Goal: Task Accomplishment & Management: Manage account settings

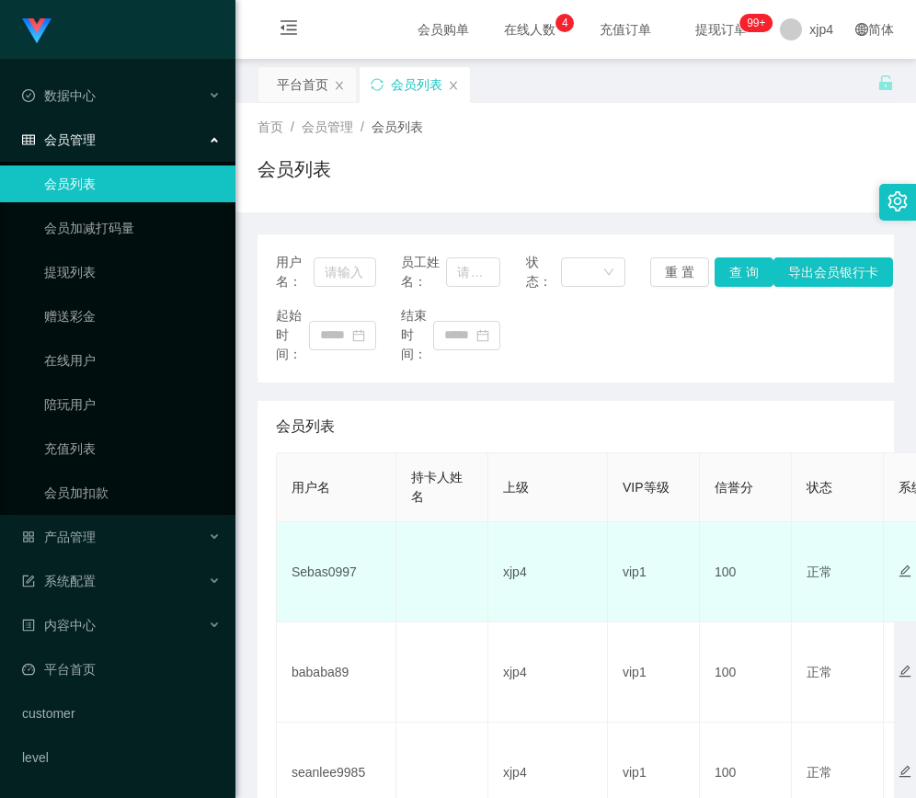
click at [325, 564] on td "Sebas0997" at bounding box center [337, 572] width 120 height 100
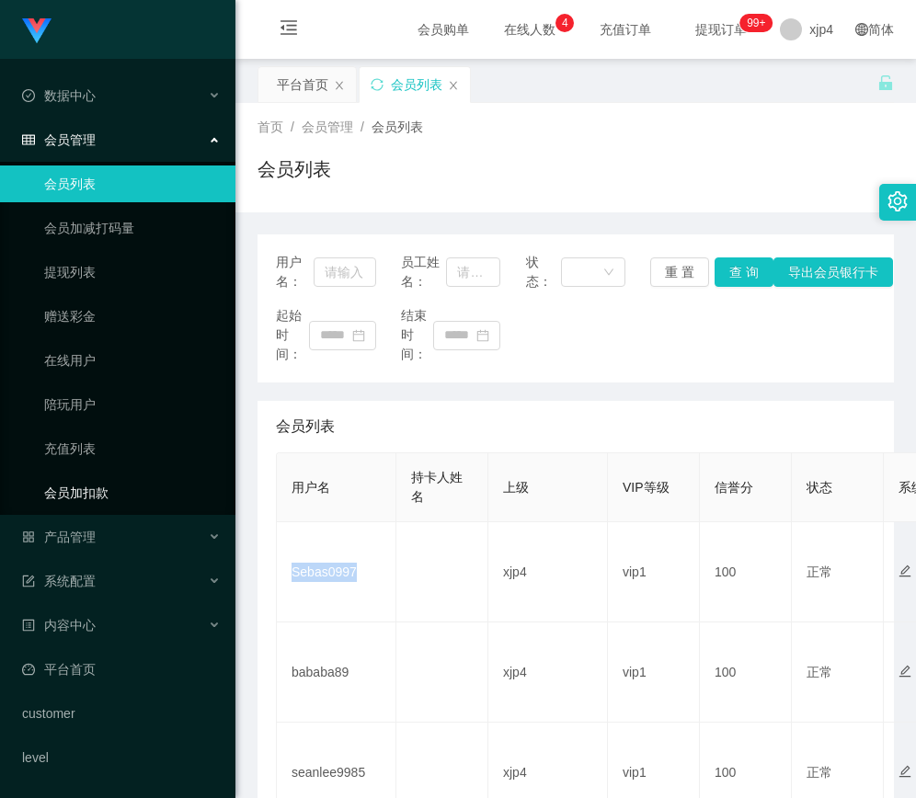
copy td "Sebas0997"
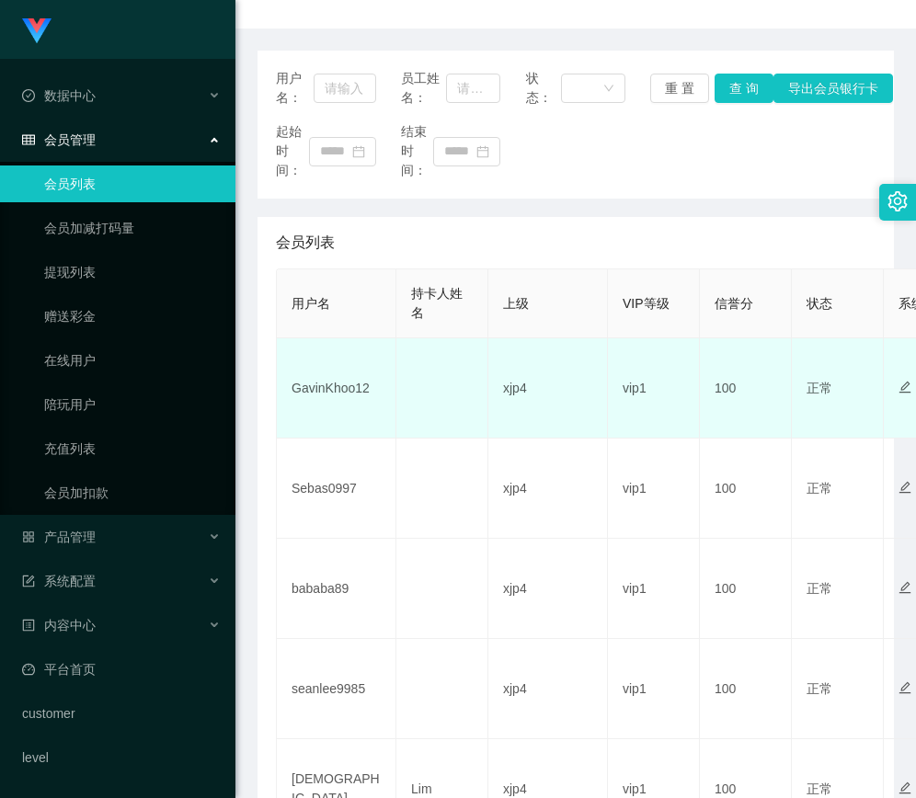
click at [316, 381] on td "GavinKhoo12" at bounding box center [337, 388] width 120 height 100
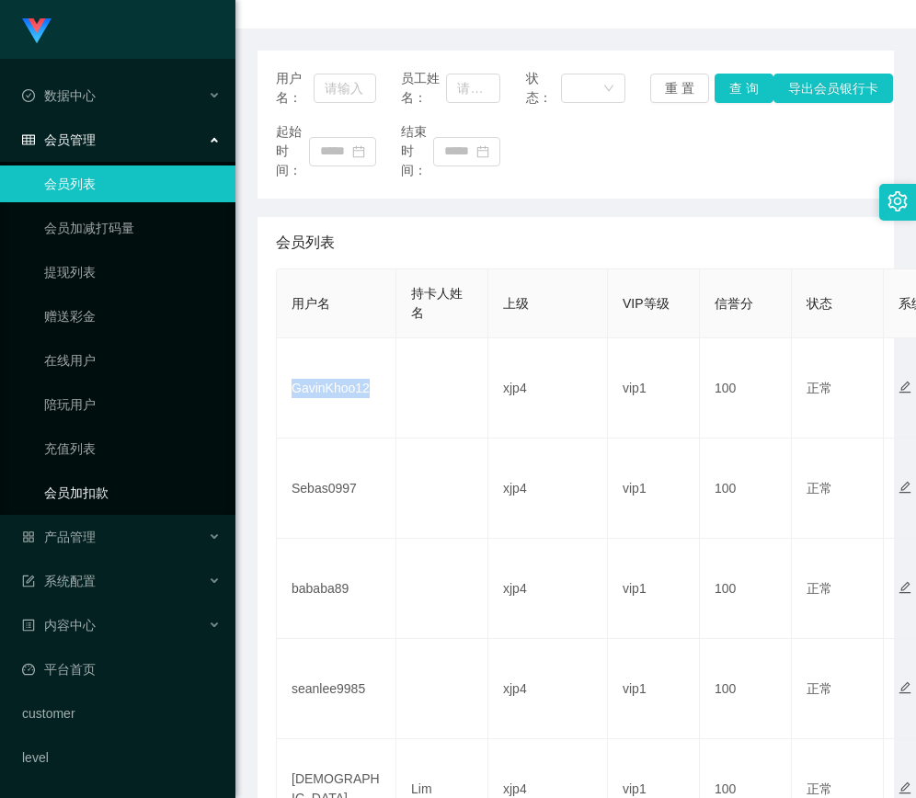
copy td "GavinKhoo12"
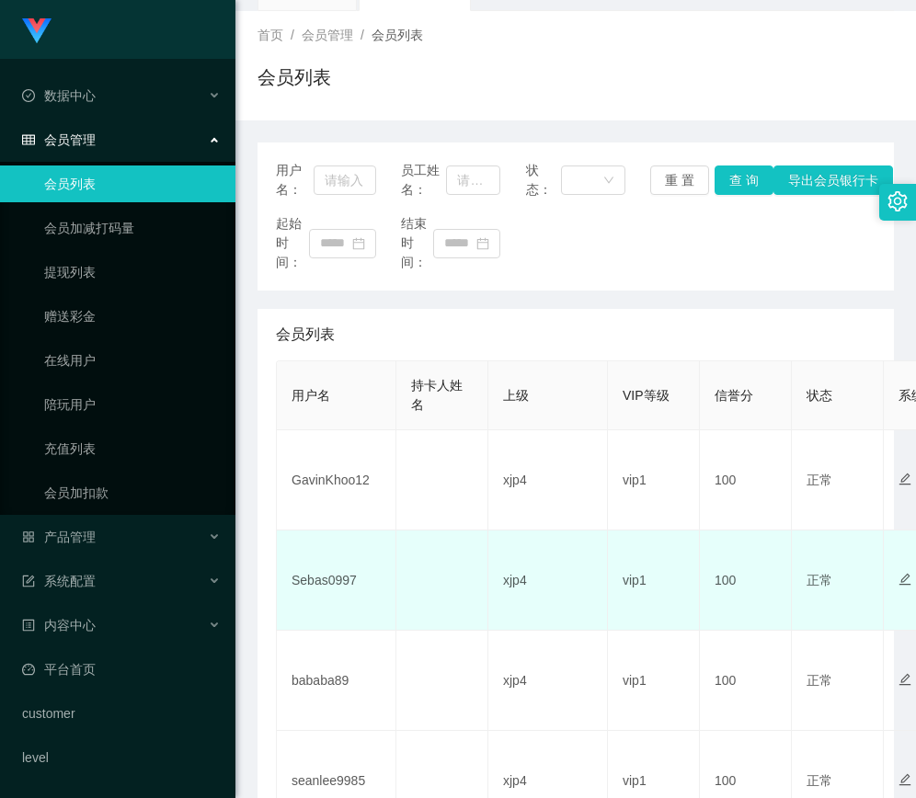
scroll to position [184, 0]
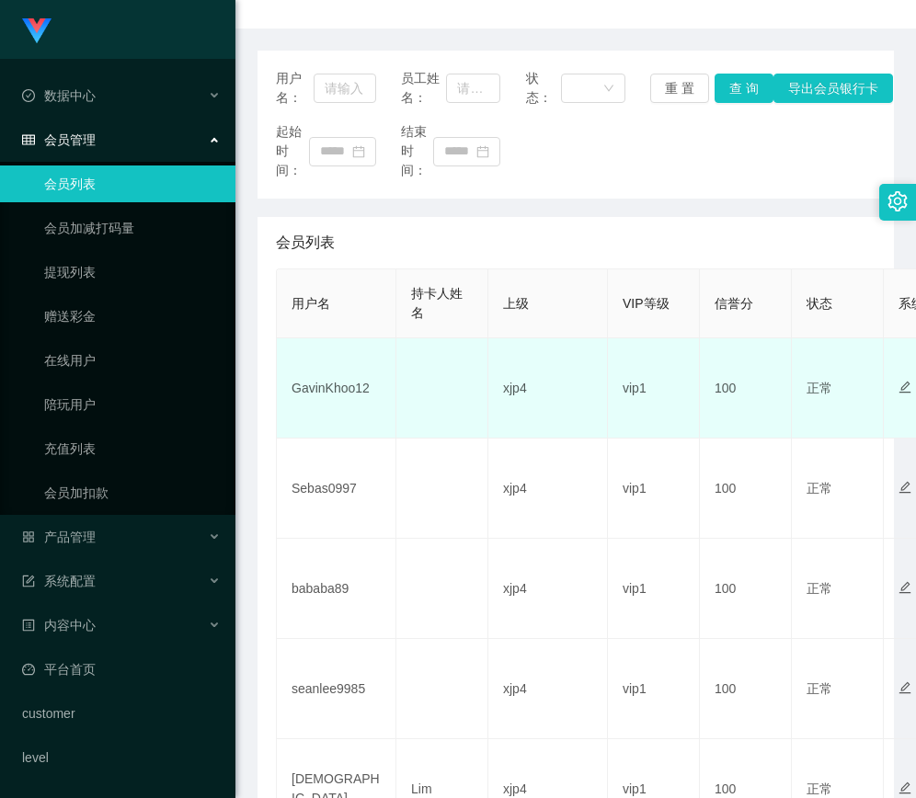
click at [334, 392] on td "GavinKhoo12" at bounding box center [337, 388] width 120 height 100
copy td "GavinKhoo12"
click at [333, 390] on td "GavinKhoo12" at bounding box center [337, 388] width 120 height 100
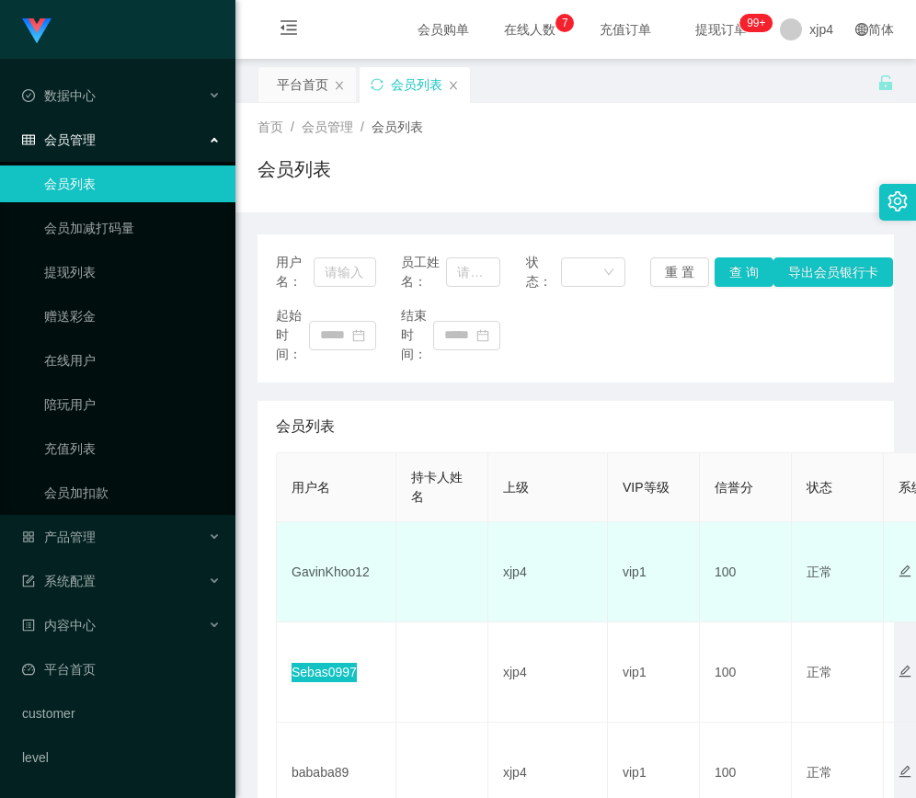
scroll to position [276, 0]
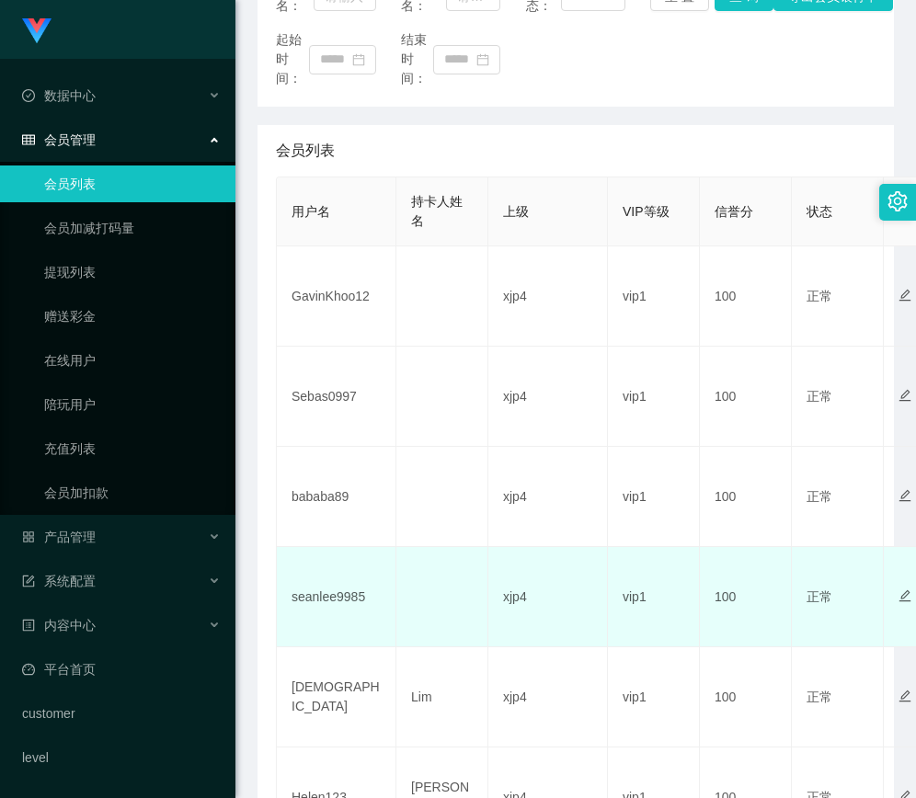
click at [351, 590] on td "seanlee9985" at bounding box center [337, 597] width 120 height 100
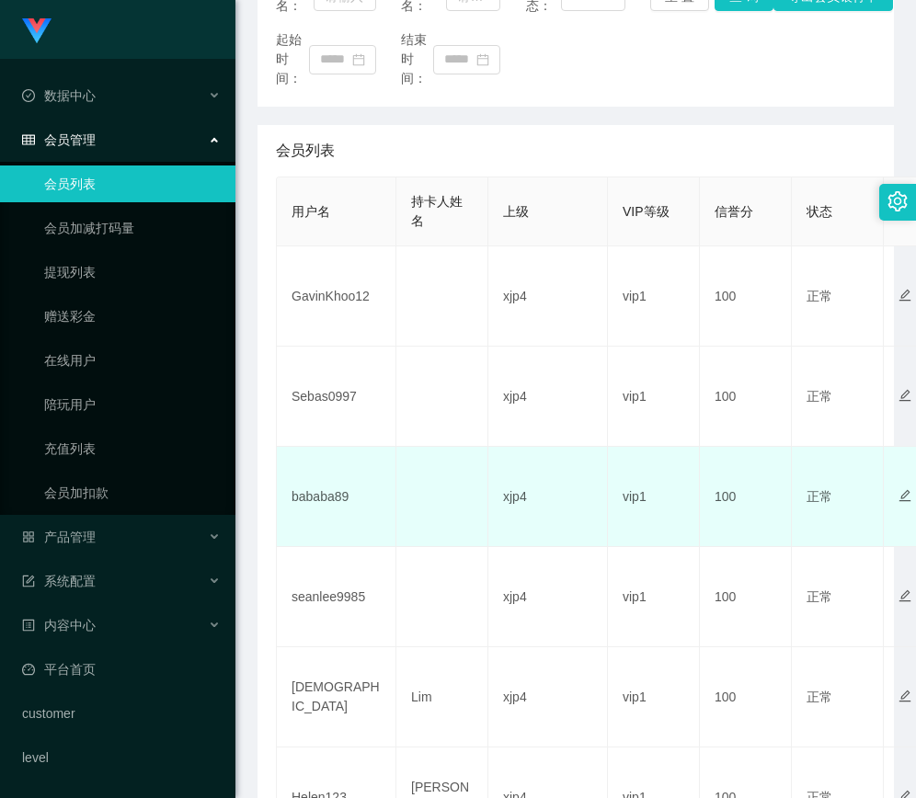
drag, startPoint x: 361, startPoint y: 504, endPoint x: 390, endPoint y: 440, distance: 69.5
click at [361, 503] on td "bababa89" at bounding box center [337, 497] width 120 height 100
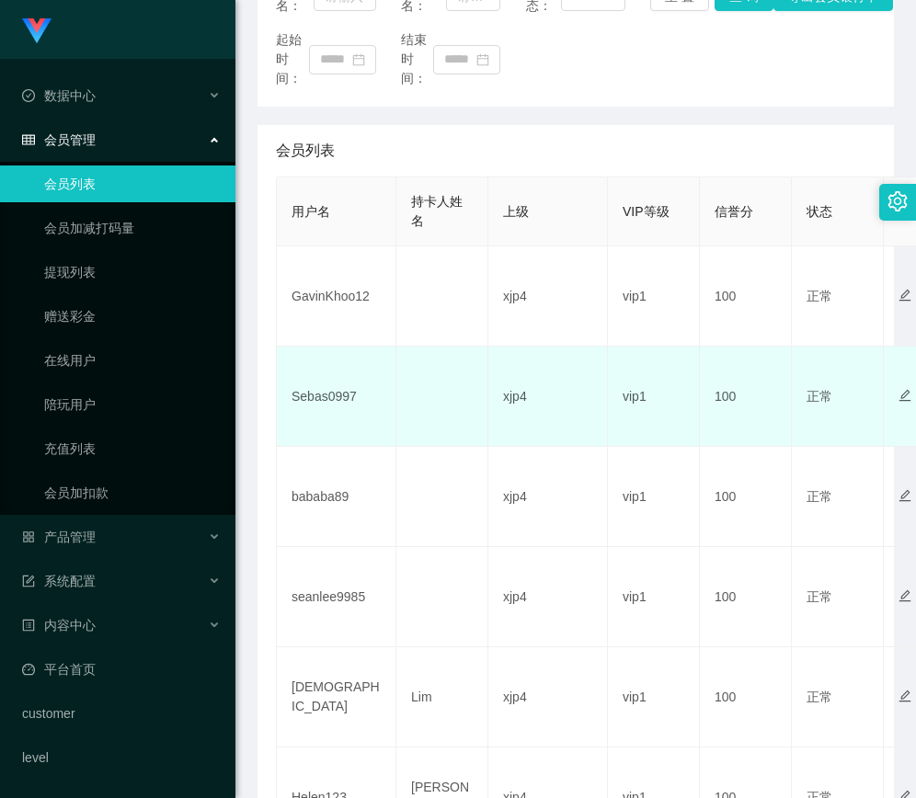
click at [382, 396] on td "Sebas0997" at bounding box center [337, 397] width 120 height 100
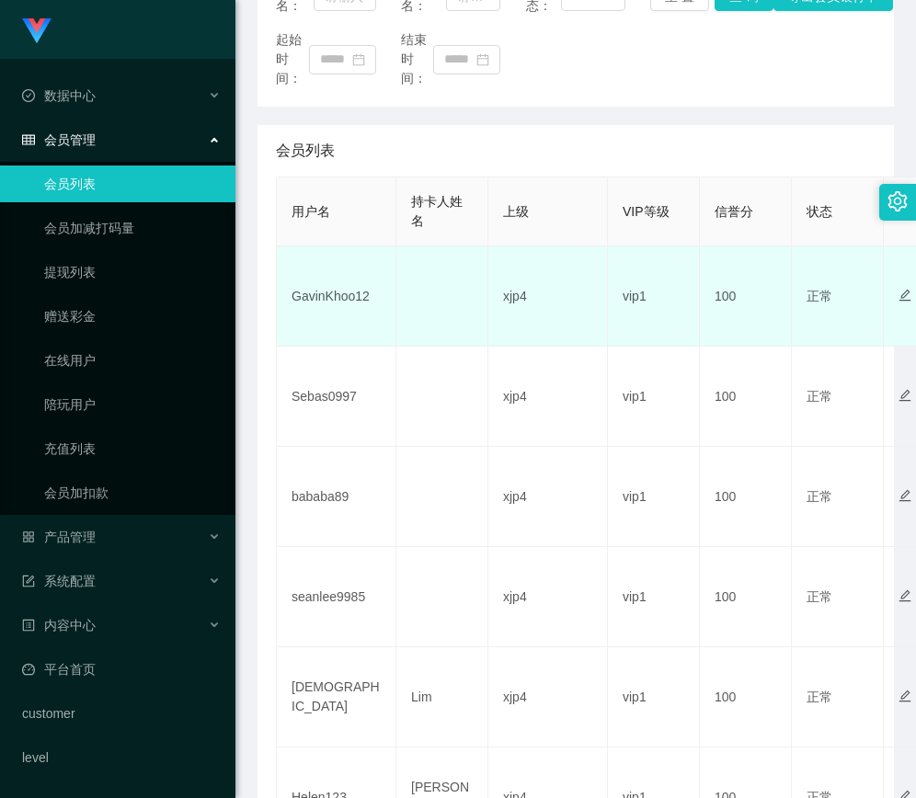
click at [373, 283] on td "GavinKhoo12" at bounding box center [337, 296] width 120 height 100
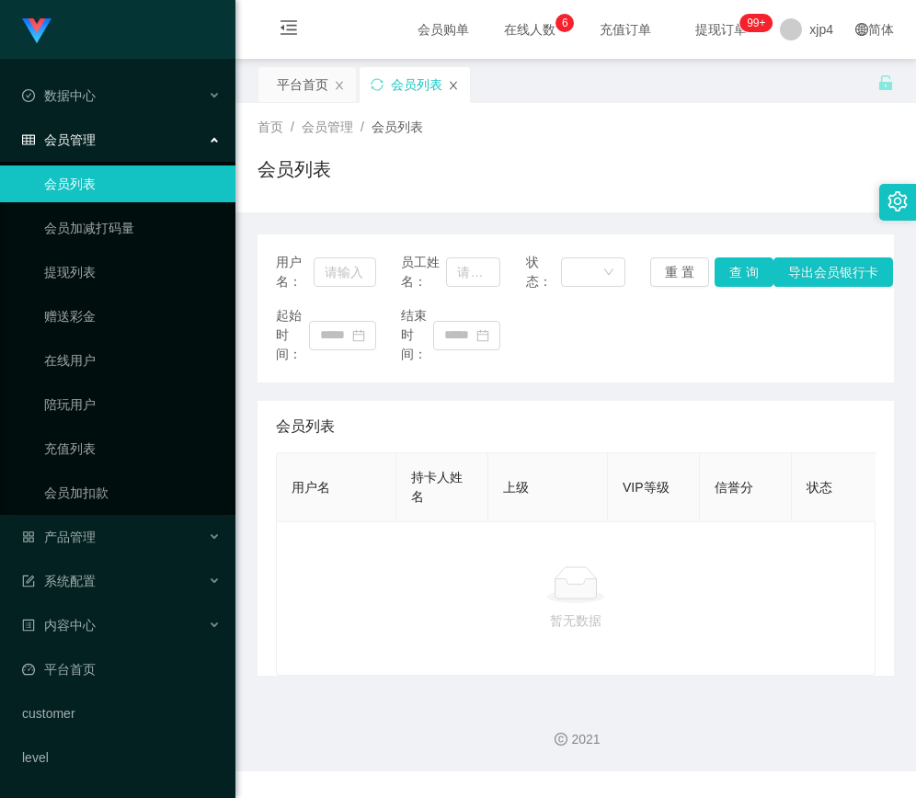
click at [449, 90] on icon "图标: close" at bounding box center [453, 85] width 11 height 11
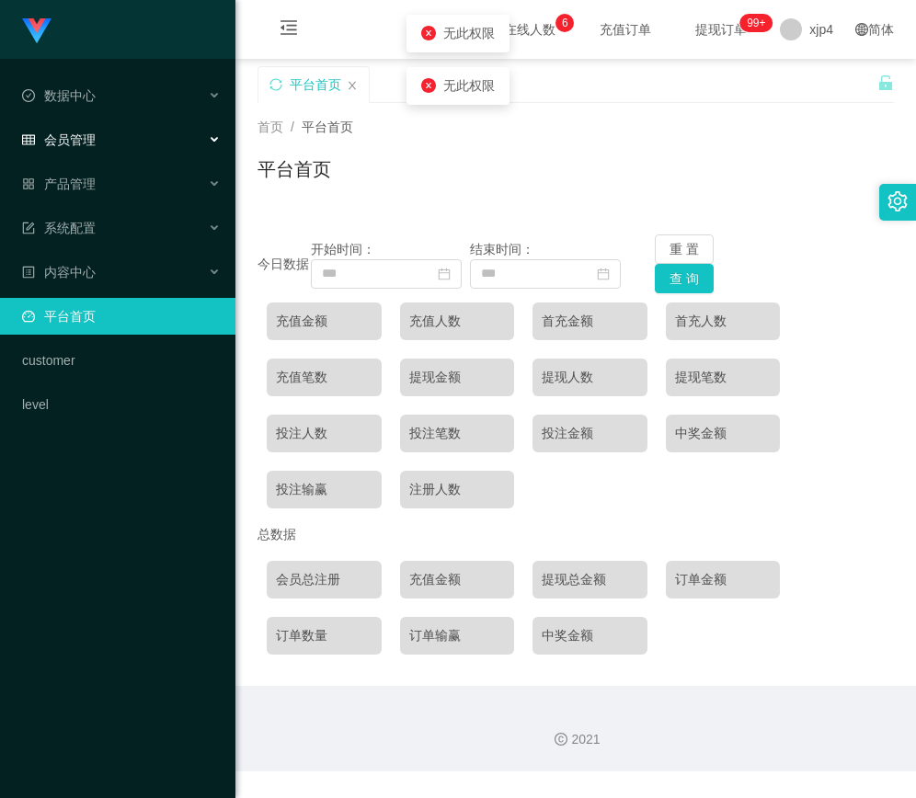
click at [119, 148] on div "会员管理" at bounding box center [117, 139] width 235 height 37
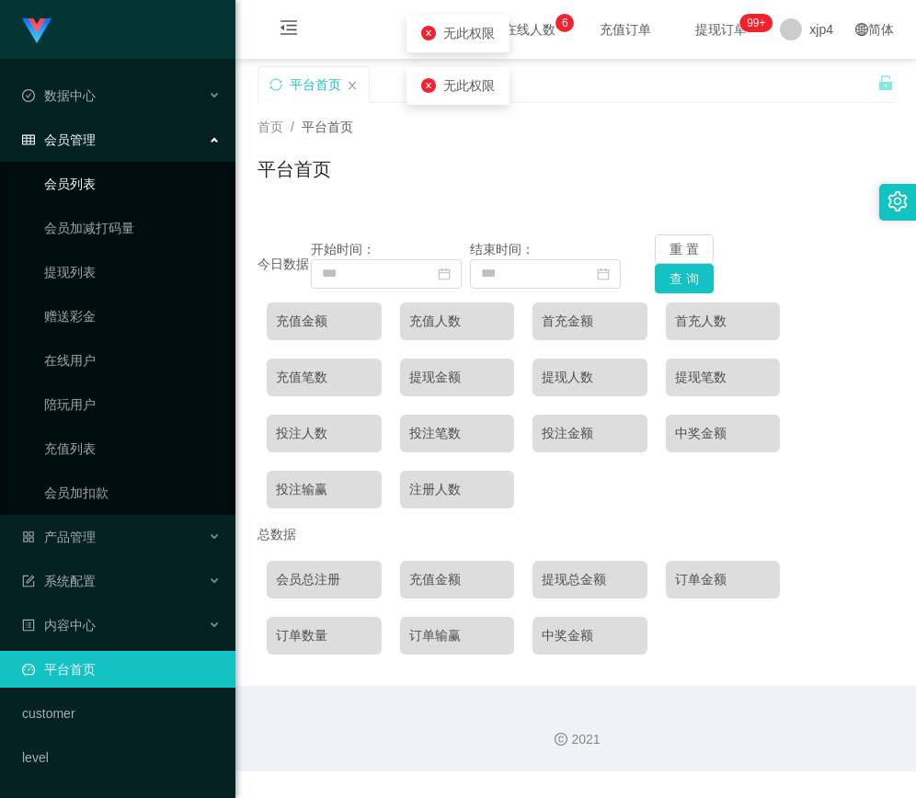
click at [95, 190] on link "会员列表" at bounding box center [132, 183] width 177 height 37
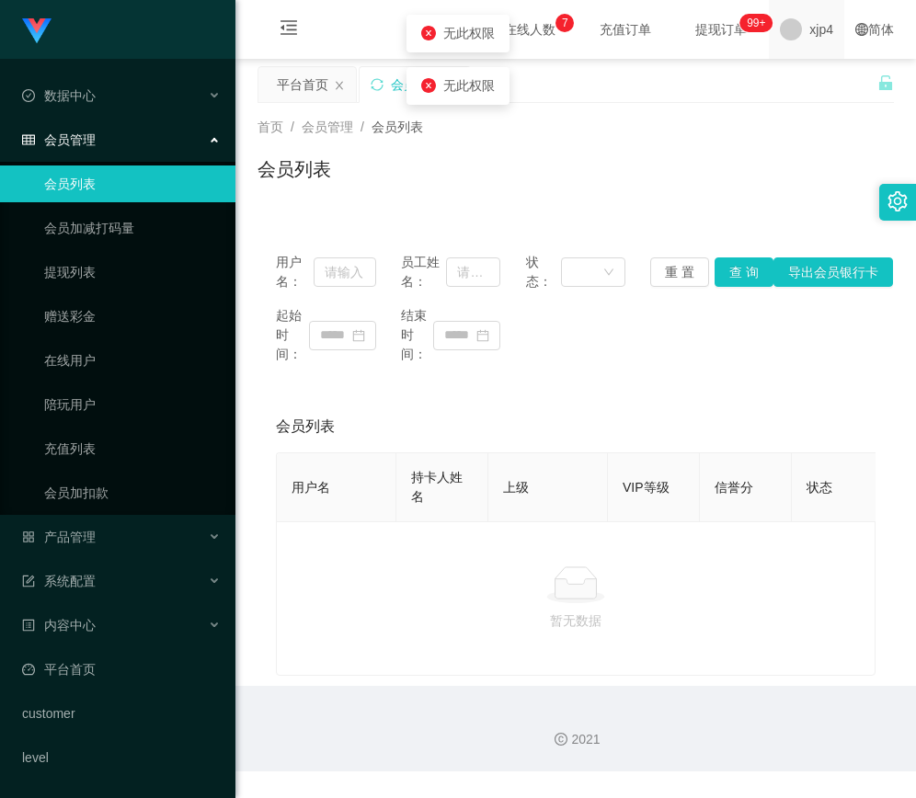
click at [810, 23] on span "xjp4" at bounding box center [821, 29] width 24 height 59
click at [811, 74] on span "退出登录" at bounding box center [809, 81] width 51 height 15
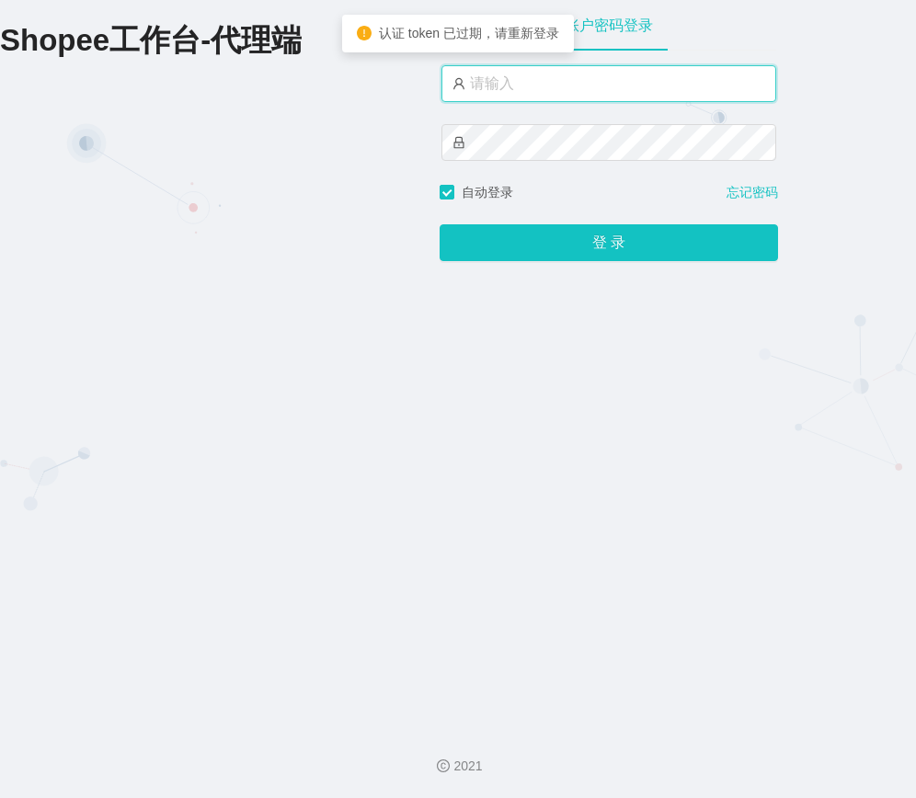
click at [590, 83] on input "text" at bounding box center [608, 83] width 335 height 37
type input "xjp4"
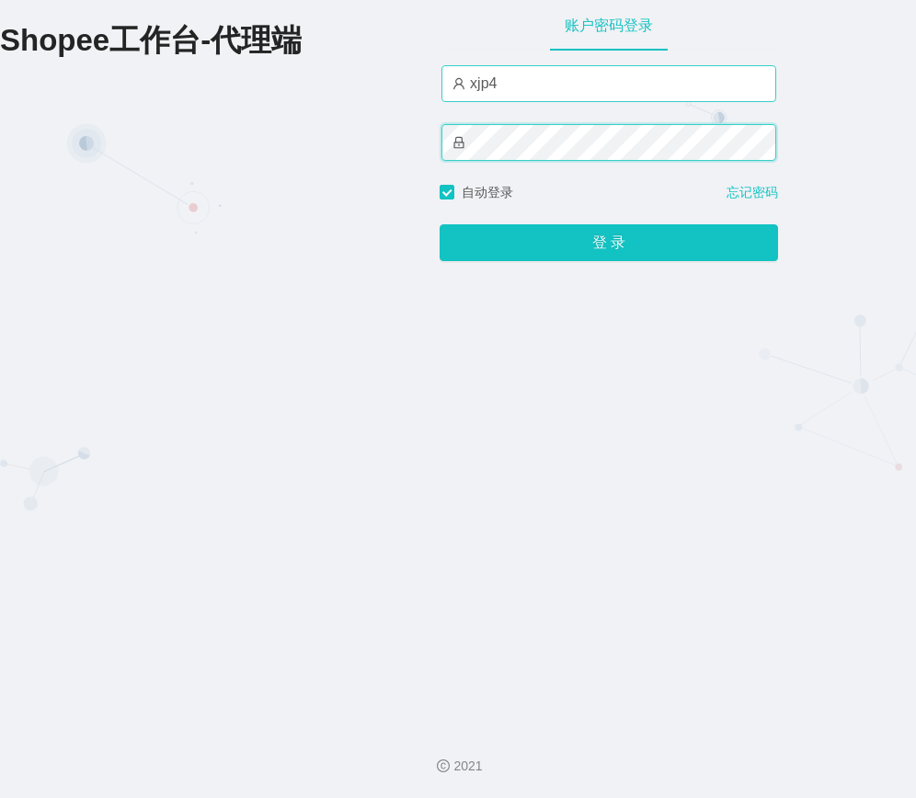
click at [439, 224] on button "登 录" at bounding box center [608, 242] width 338 height 37
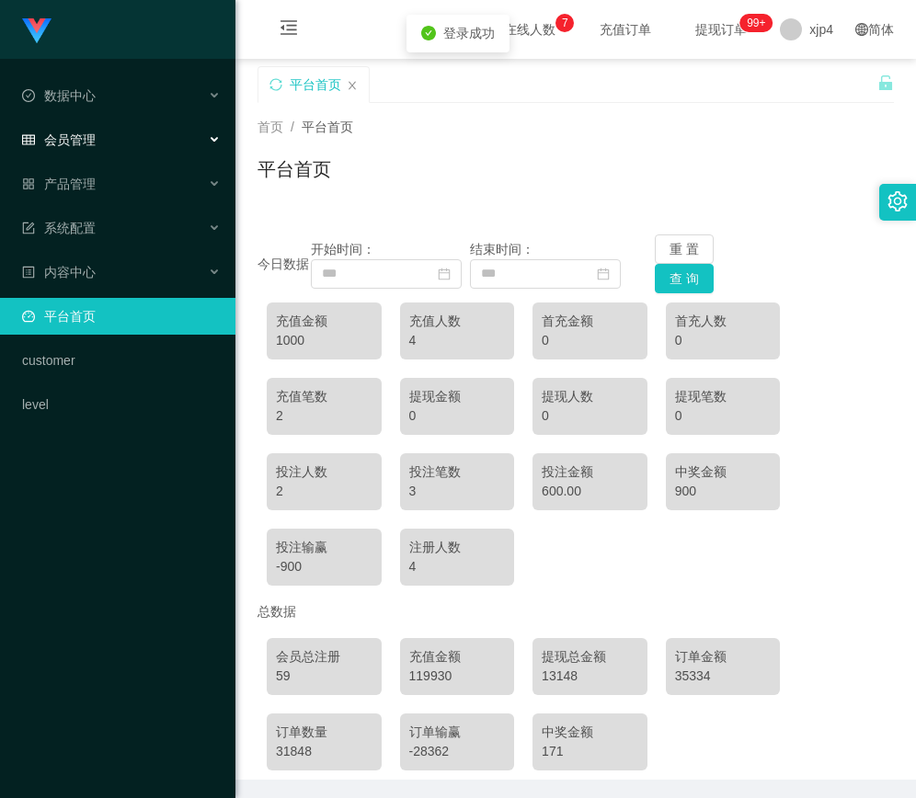
click at [94, 150] on div "会员管理" at bounding box center [117, 139] width 235 height 37
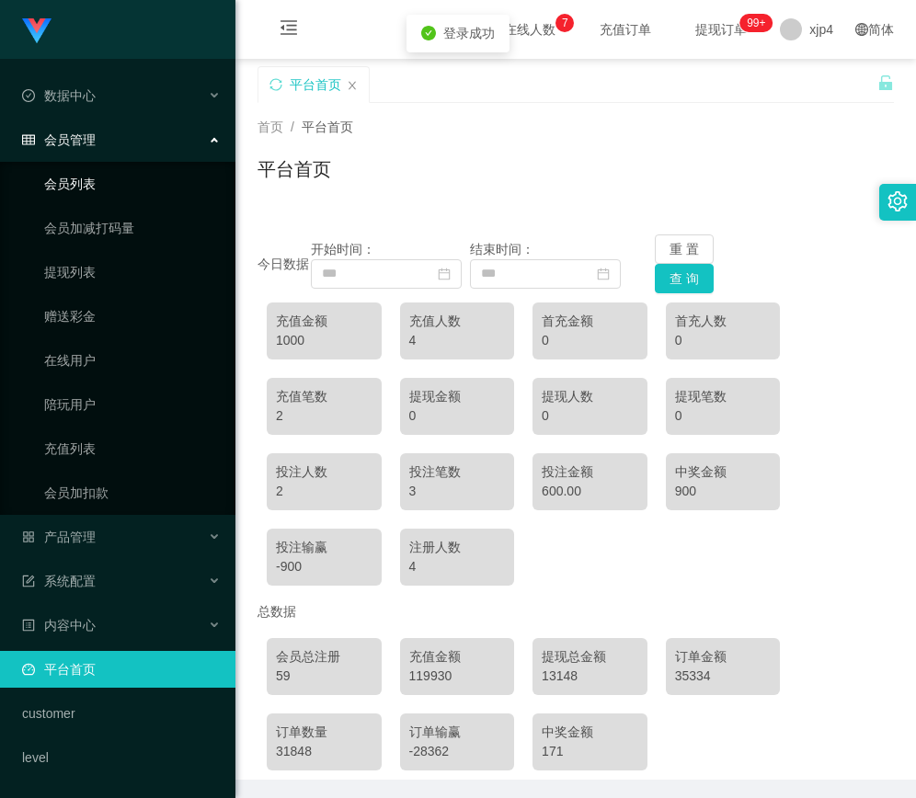
click at [106, 188] on link "会员列表" at bounding box center [132, 183] width 177 height 37
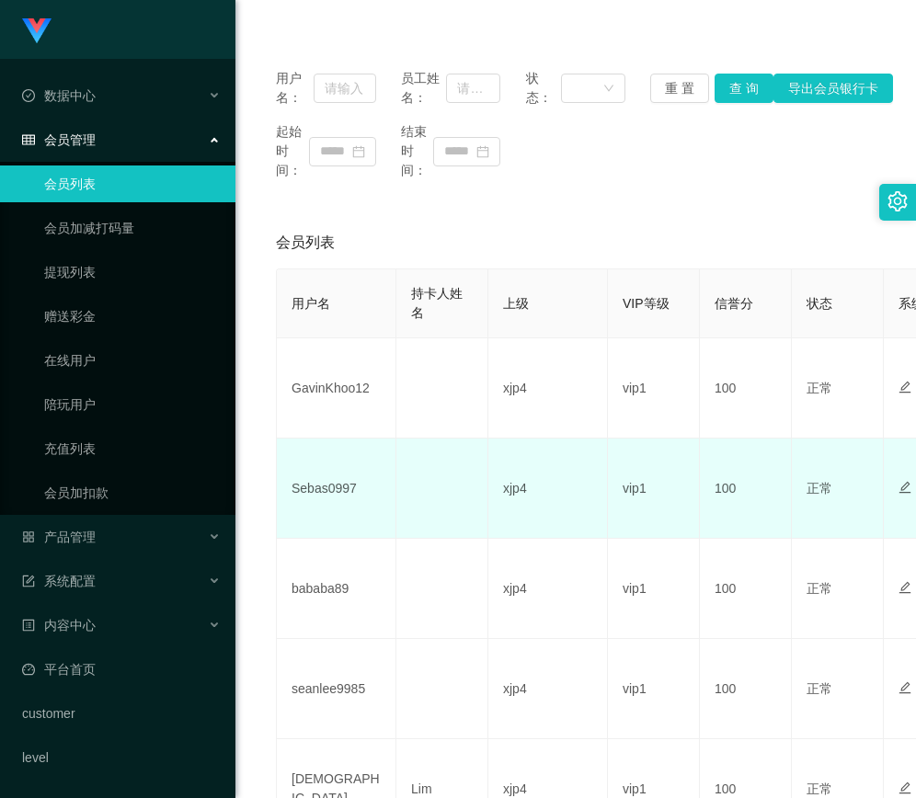
scroll to position [276, 0]
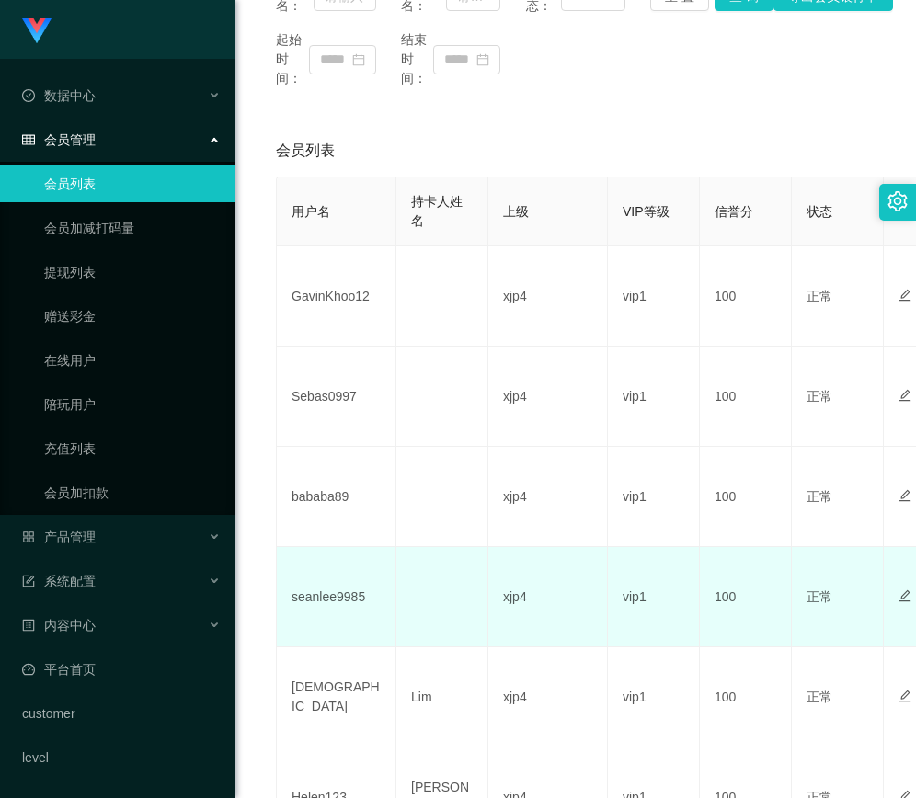
click at [401, 615] on td at bounding box center [442, 597] width 92 height 100
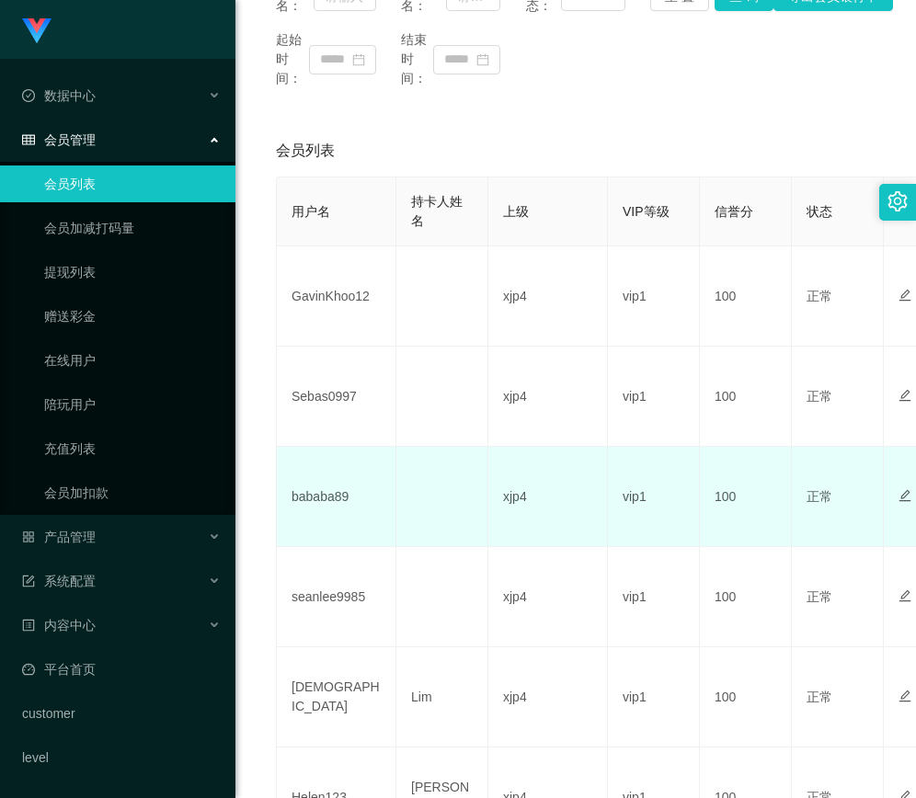
click at [423, 513] on td at bounding box center [442, 497] width 92 height 100
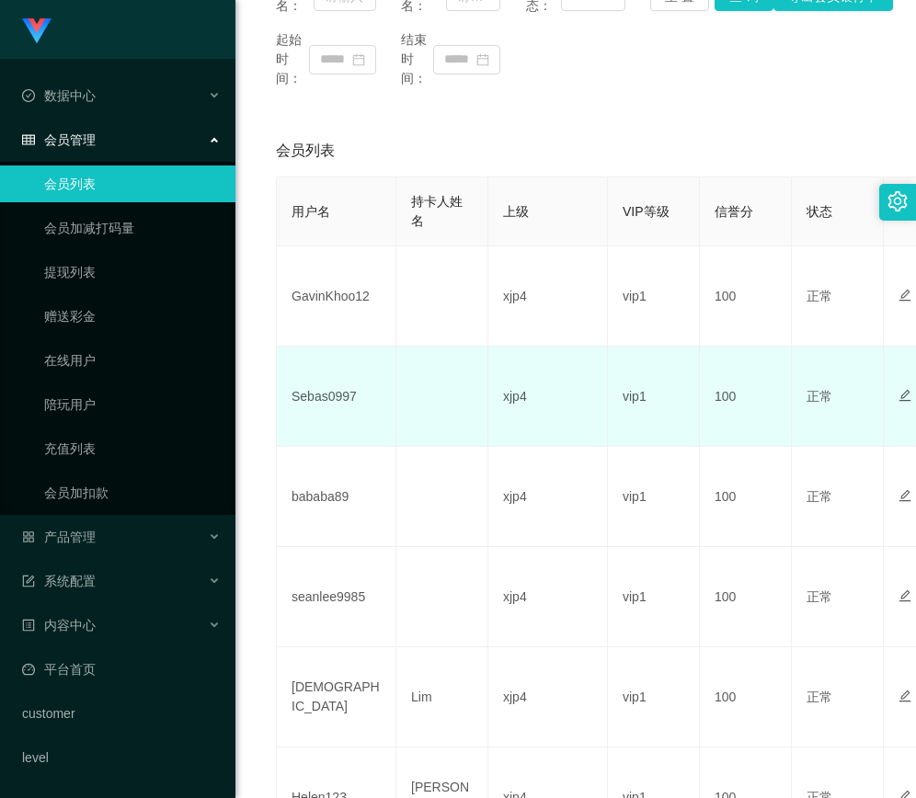
click at [404, 382] on td at bounding box center [442, 397] width 92 height 100
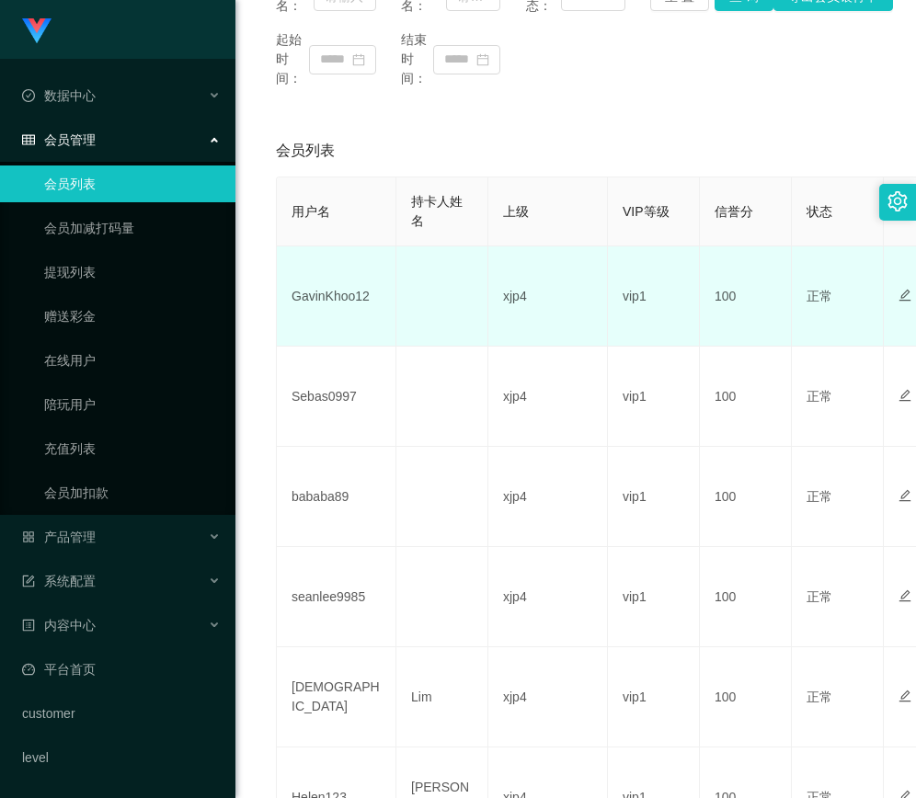
click at [437, 335] on td at bounding box center [442, 296] width 92 height 100
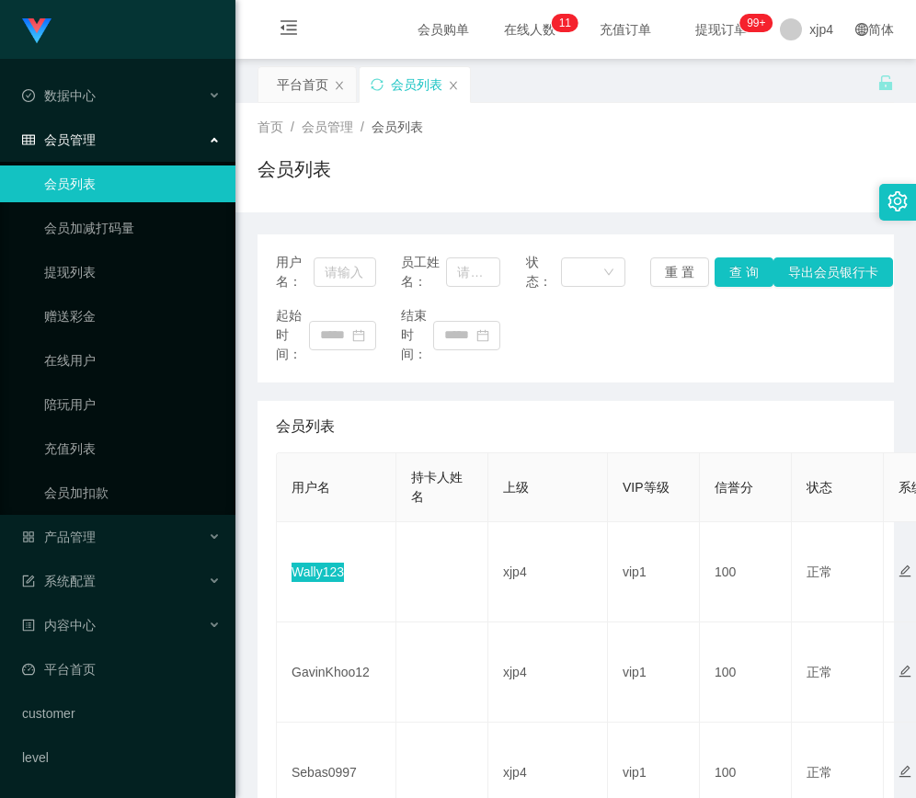
scroll to position [92, 0]
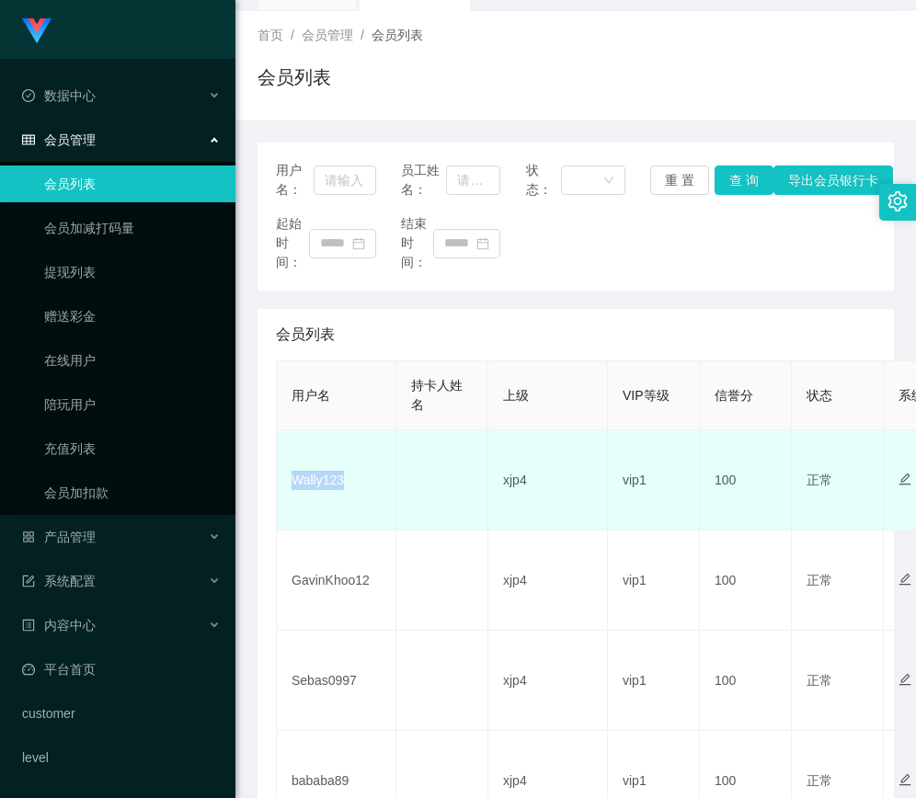
click at [357, 467] on td "Wally123" at bounding box center [337, 480] width 120 height 100
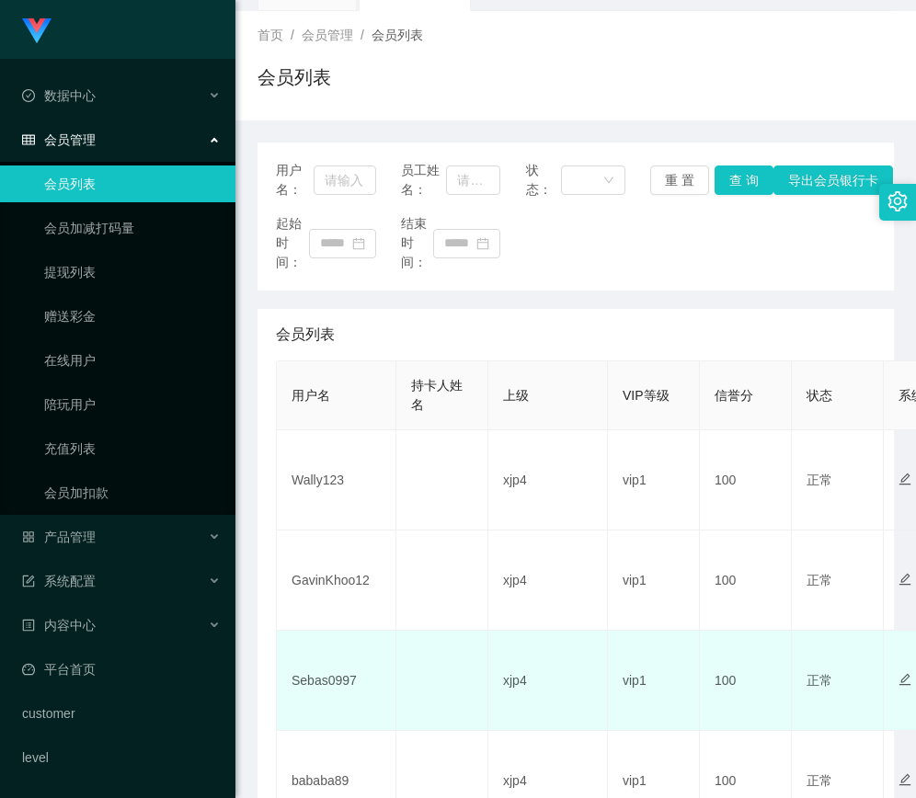
click at [315, 682] on td "Sebas0997" at bounding box center [337, 681] width 120 height 100
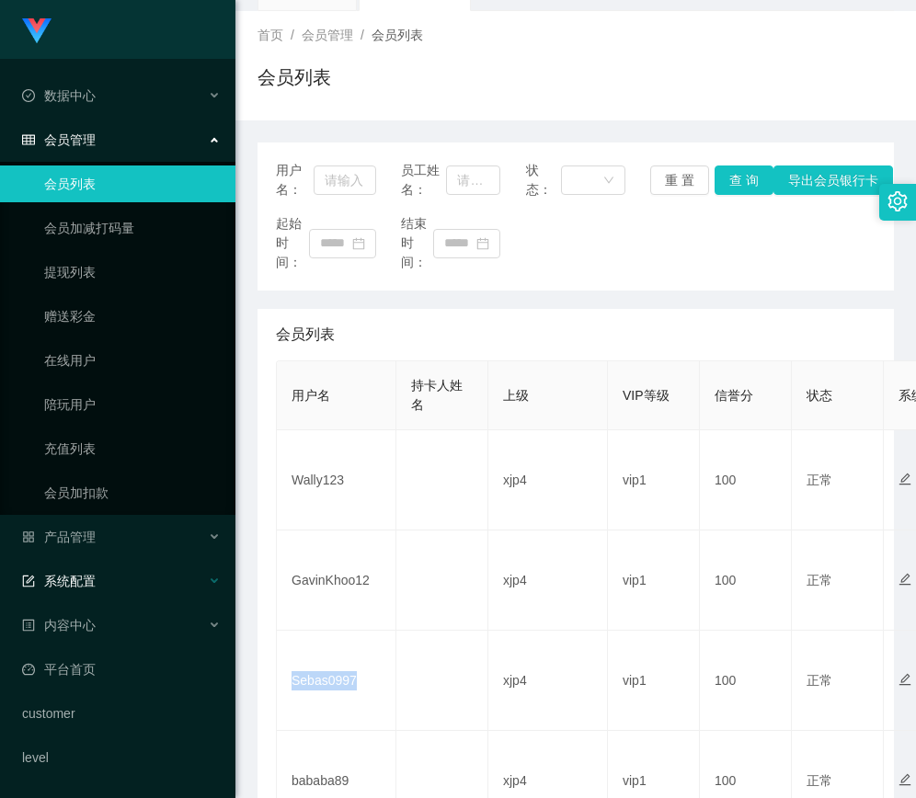
copy td "Sebas0997"
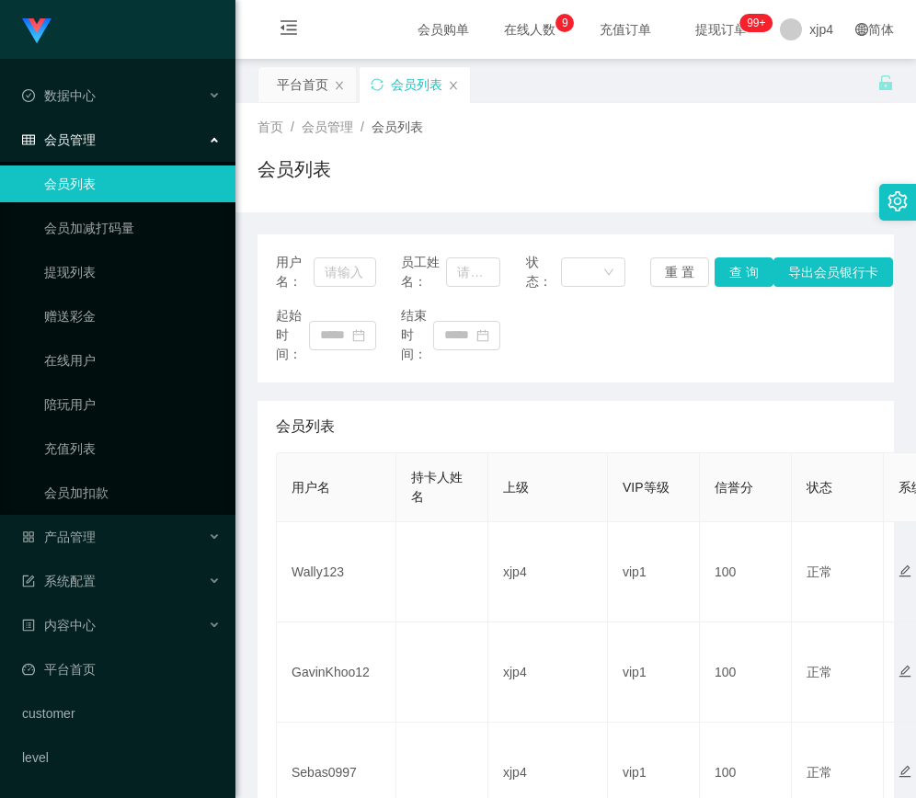
scroll to position [368, 0]
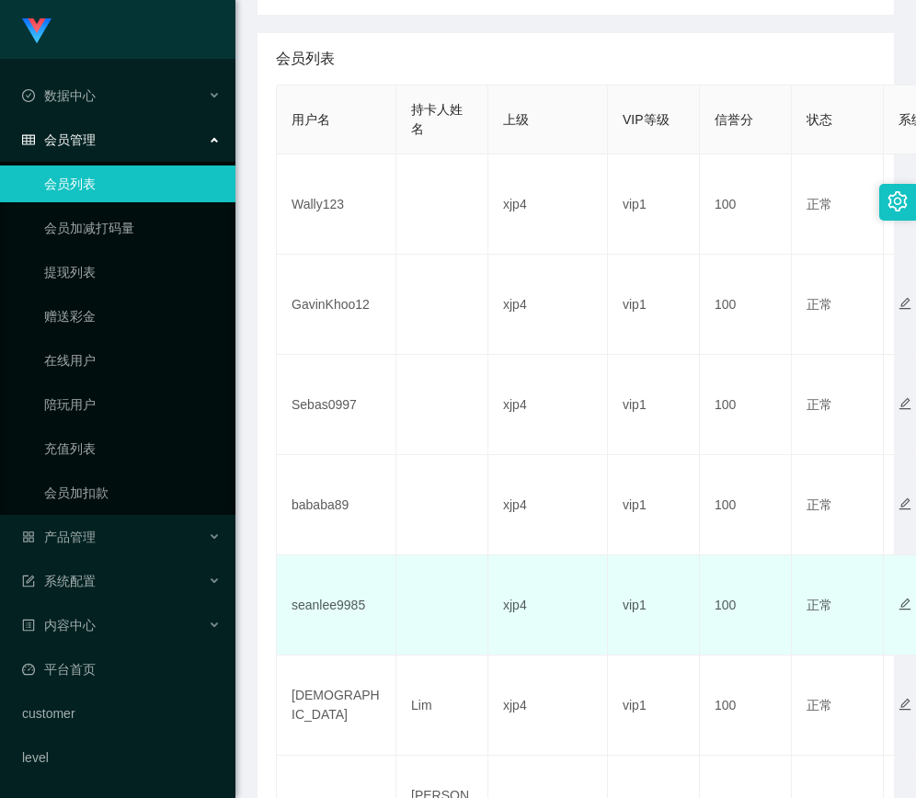
click at [328, 596] on td "seanlee9985" at bounding box center [337, 605] width 120 height 100
click at [345, 605] on td "seanlee9985" at bounding box center [337, 605] width 120 height 100
click at [337, 605] on td "seanlee9985" at bounding box center [337, 605] width 120 height 100
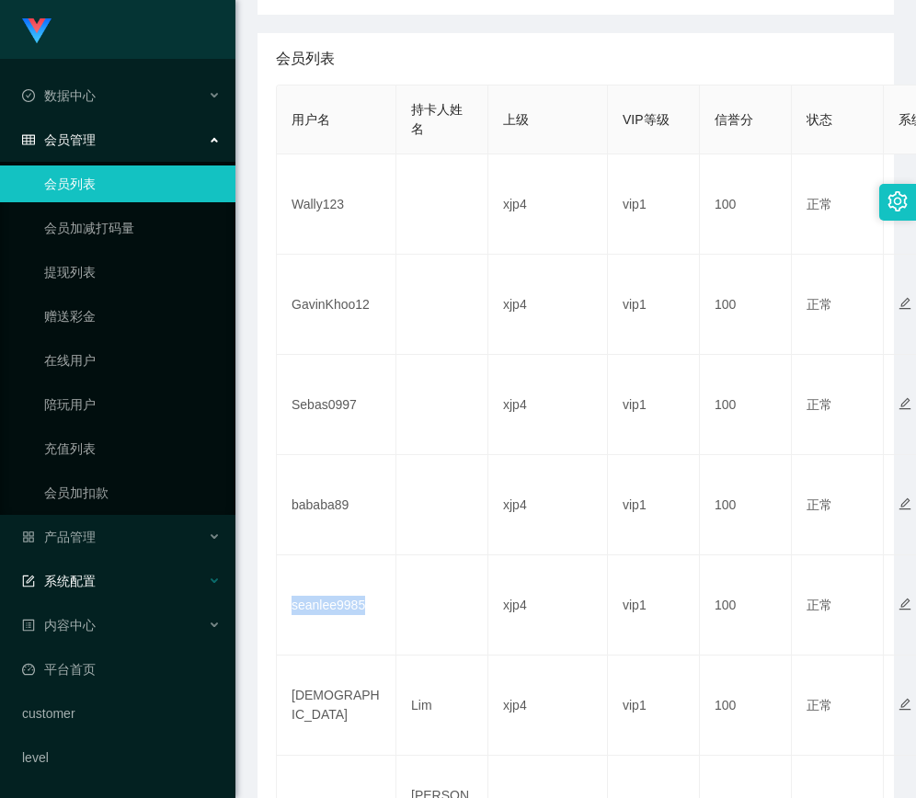
copy td "seanlee9985"
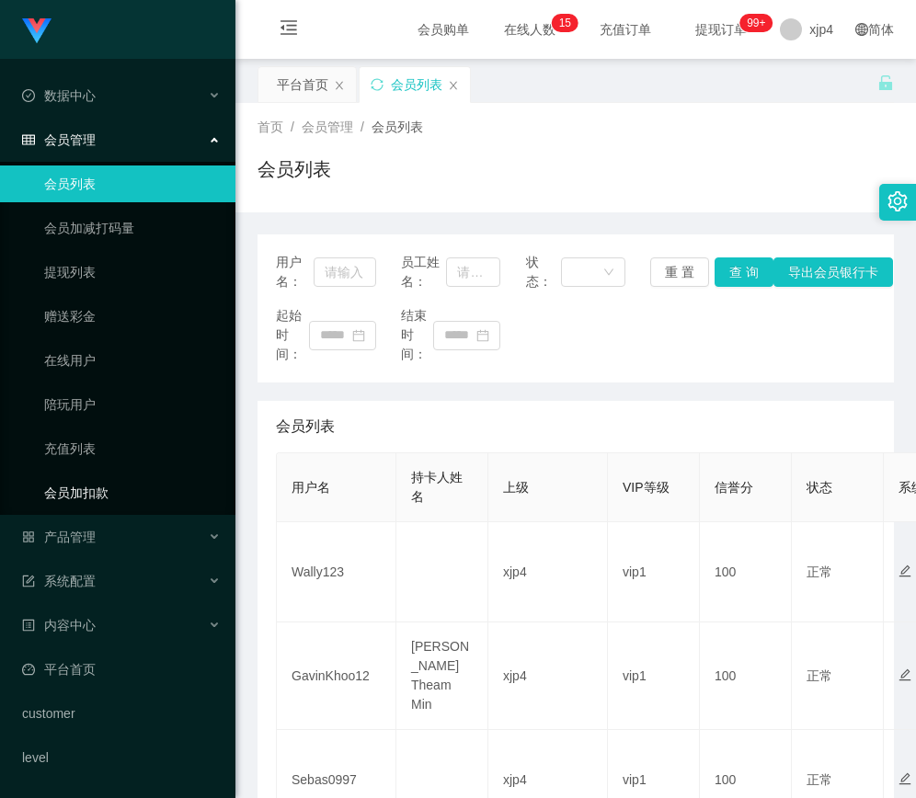
click at [84, 501] on link "会员加扣款" at bounding box center [132, 492] width 177 height 37
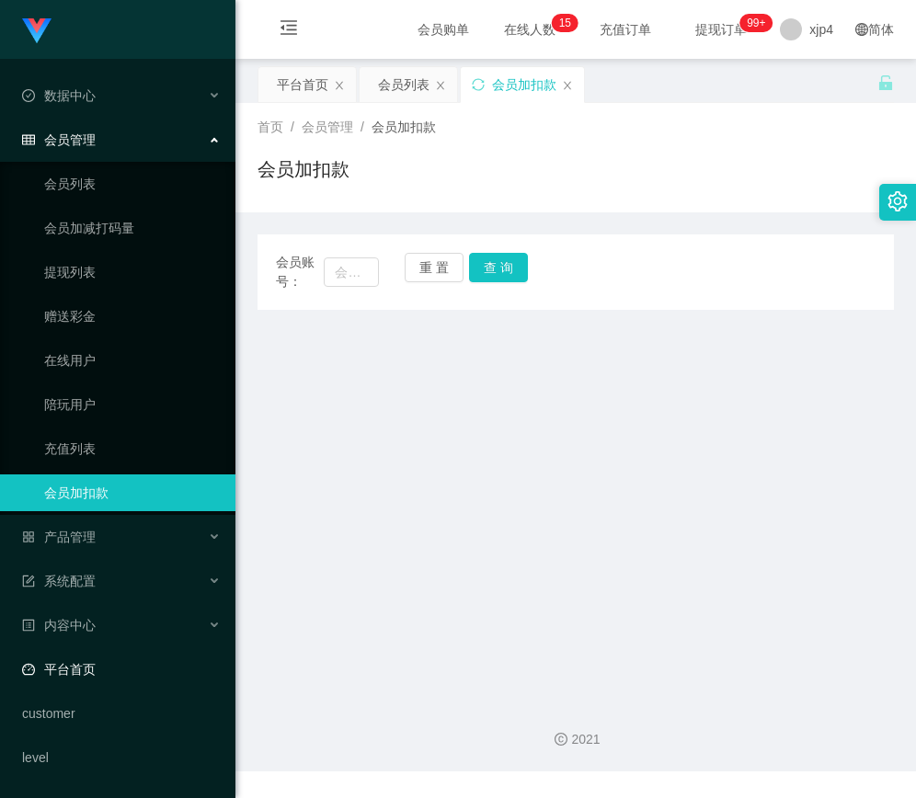
click at [94, 674] on link "平台首页" at bounding box center [121, 669] width 199 height 37
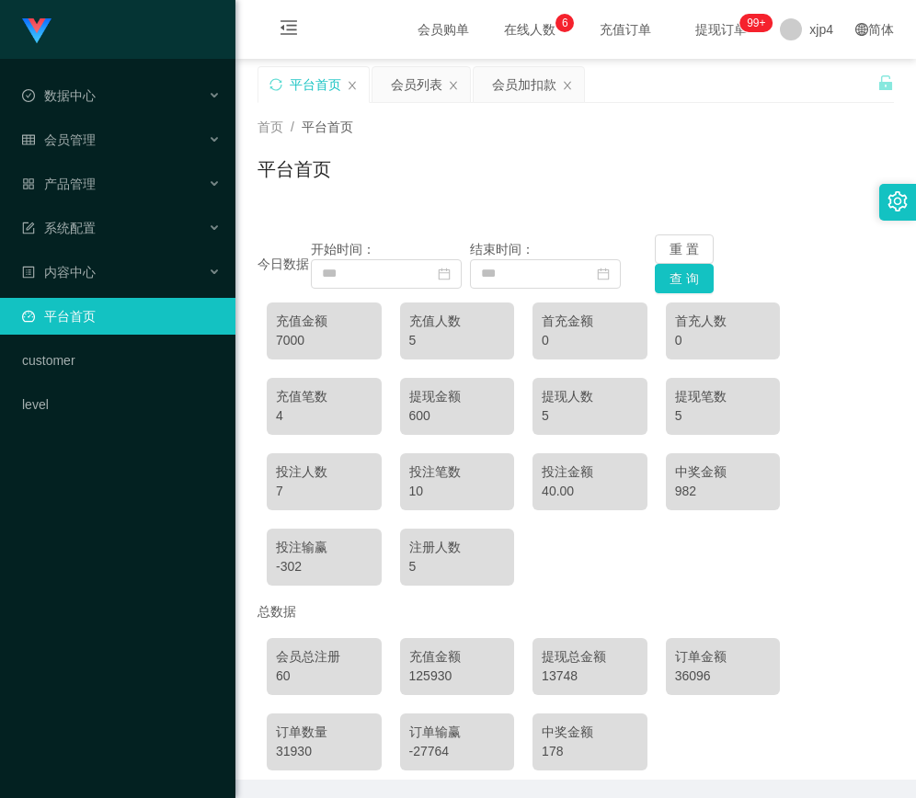
scroll to position [67, 0]
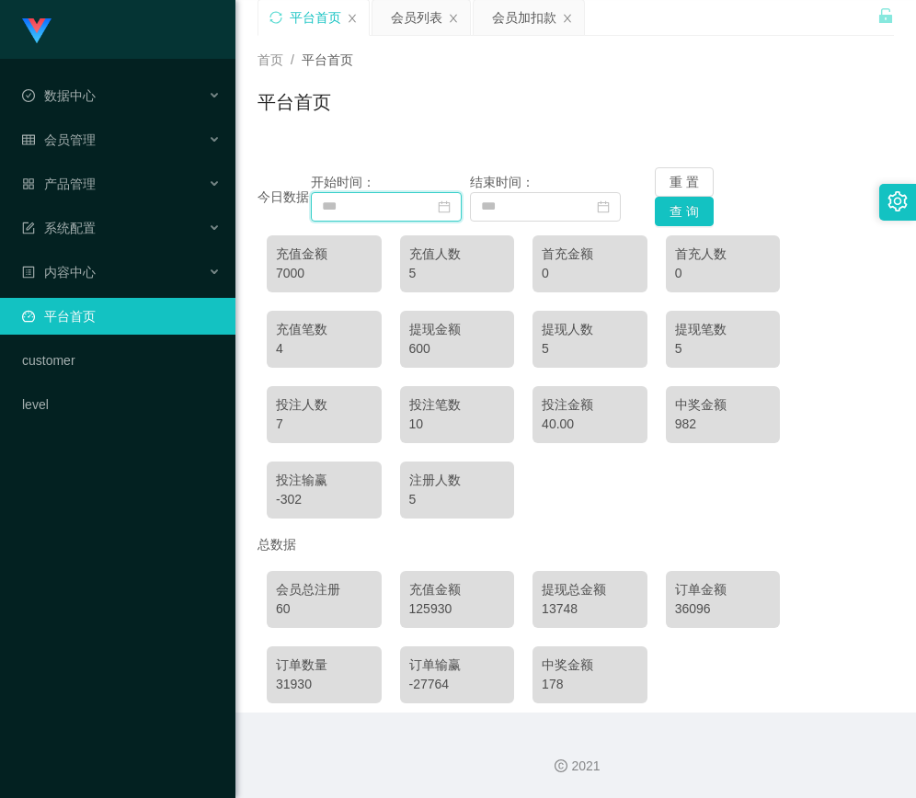
click at [434, 213] on input at bounding box center [386, 206] width 151 height 29
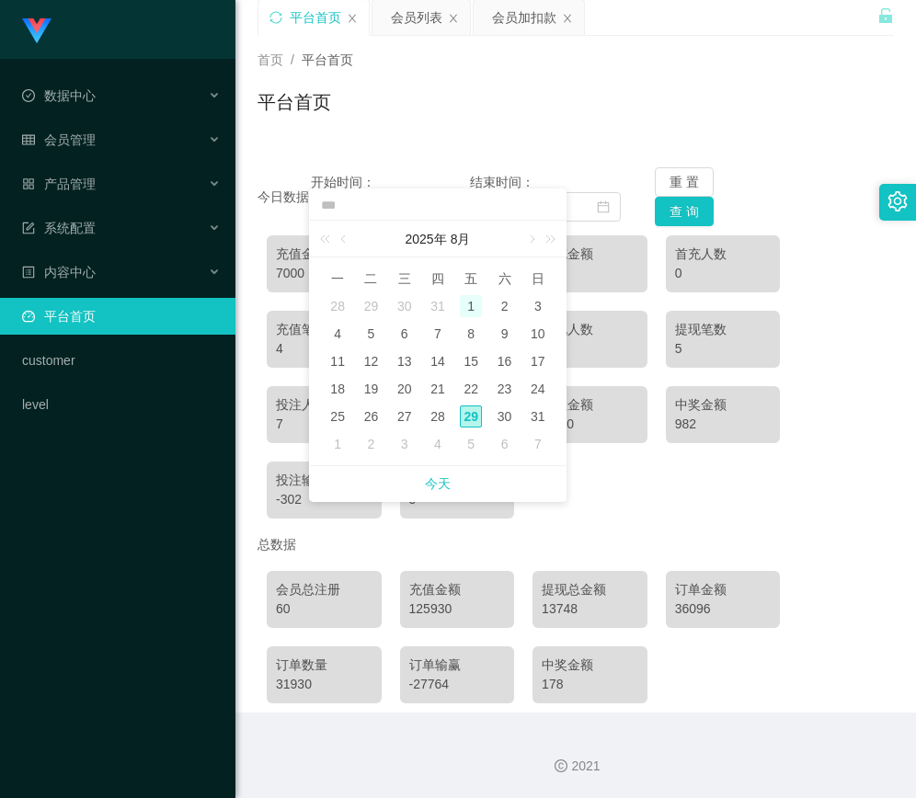
click at [468, 309] on div "1" at bounding box center [471, 306] width 22 height 22
type input "**********"
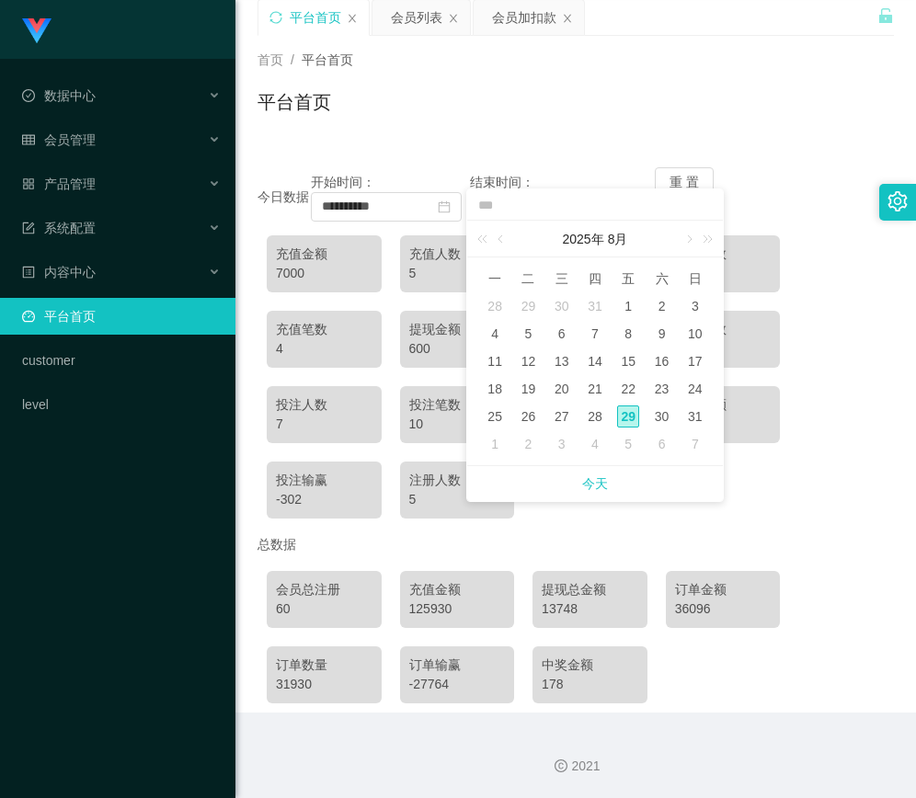
click at [849, 178] on div "**********" at bounding box center [575, 196] width 636 height 59
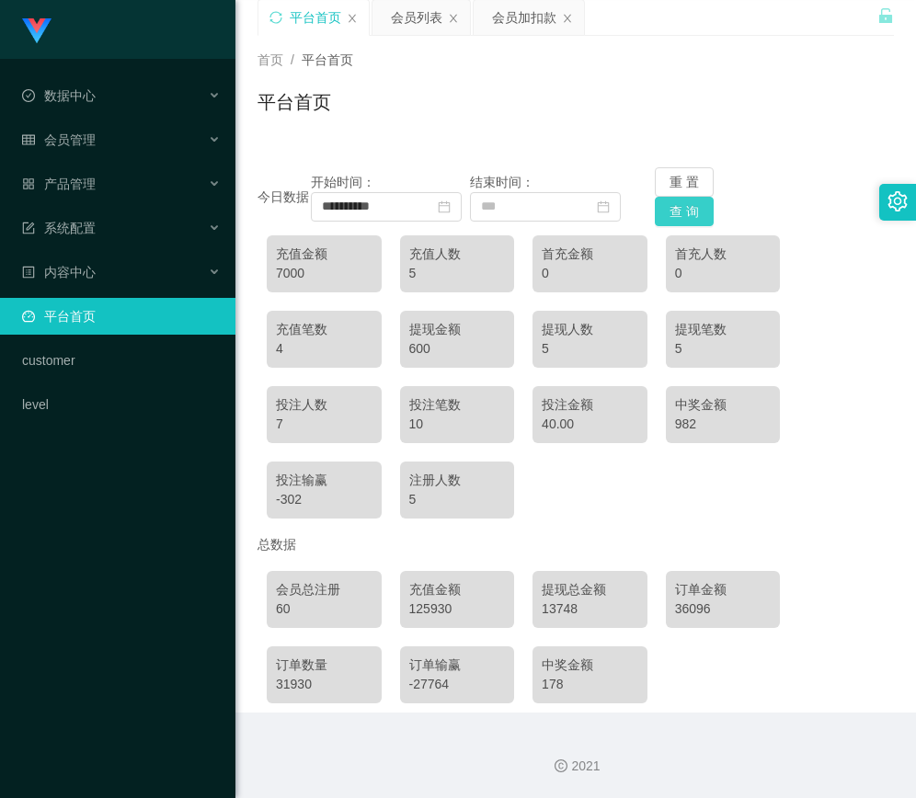
click at [678, 217] on button "查 询" at bounding box center [684, 211] width 59 height 29
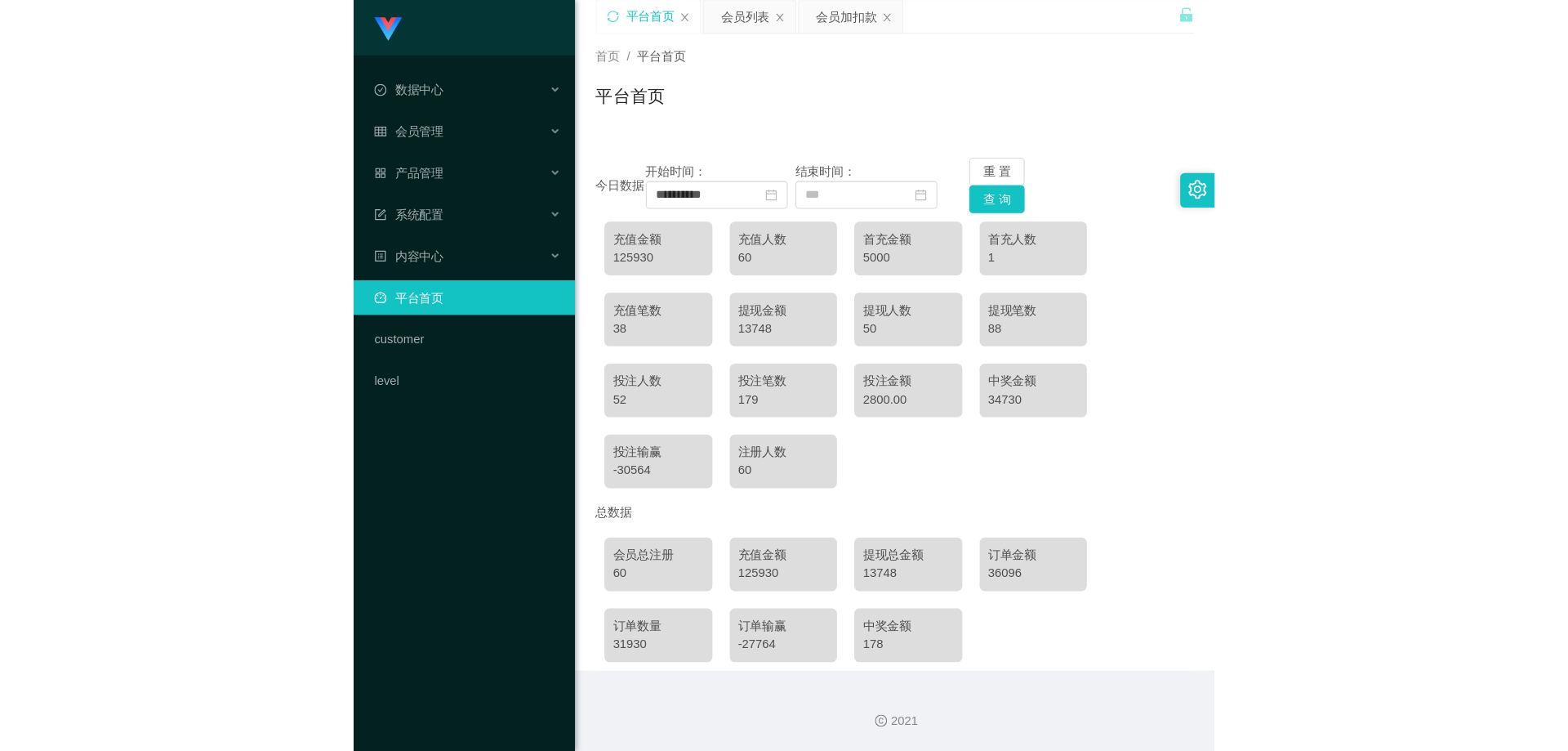
scroll to position [0, 0]
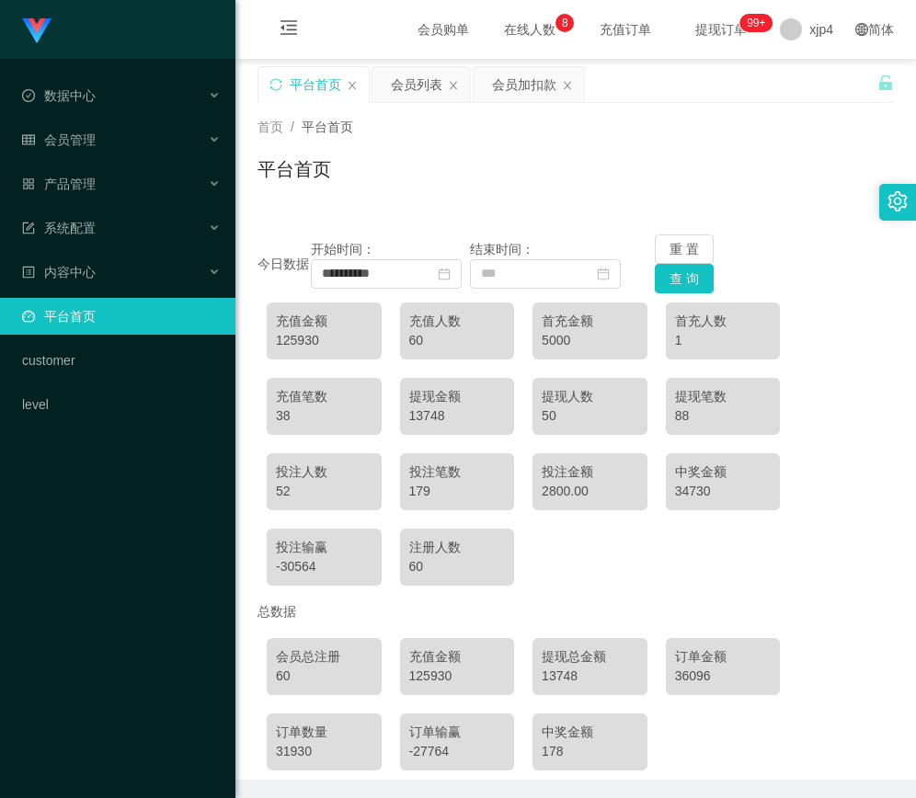
click at [502, 24] on span "在线人数 0 1 2 3 4 5 6 7 8 9 0 1 2 3 4 5 6 7 8 9 0 1 2 3 4 5 6 7 8 9" at bounding box center [530, 29] width 70 height 13
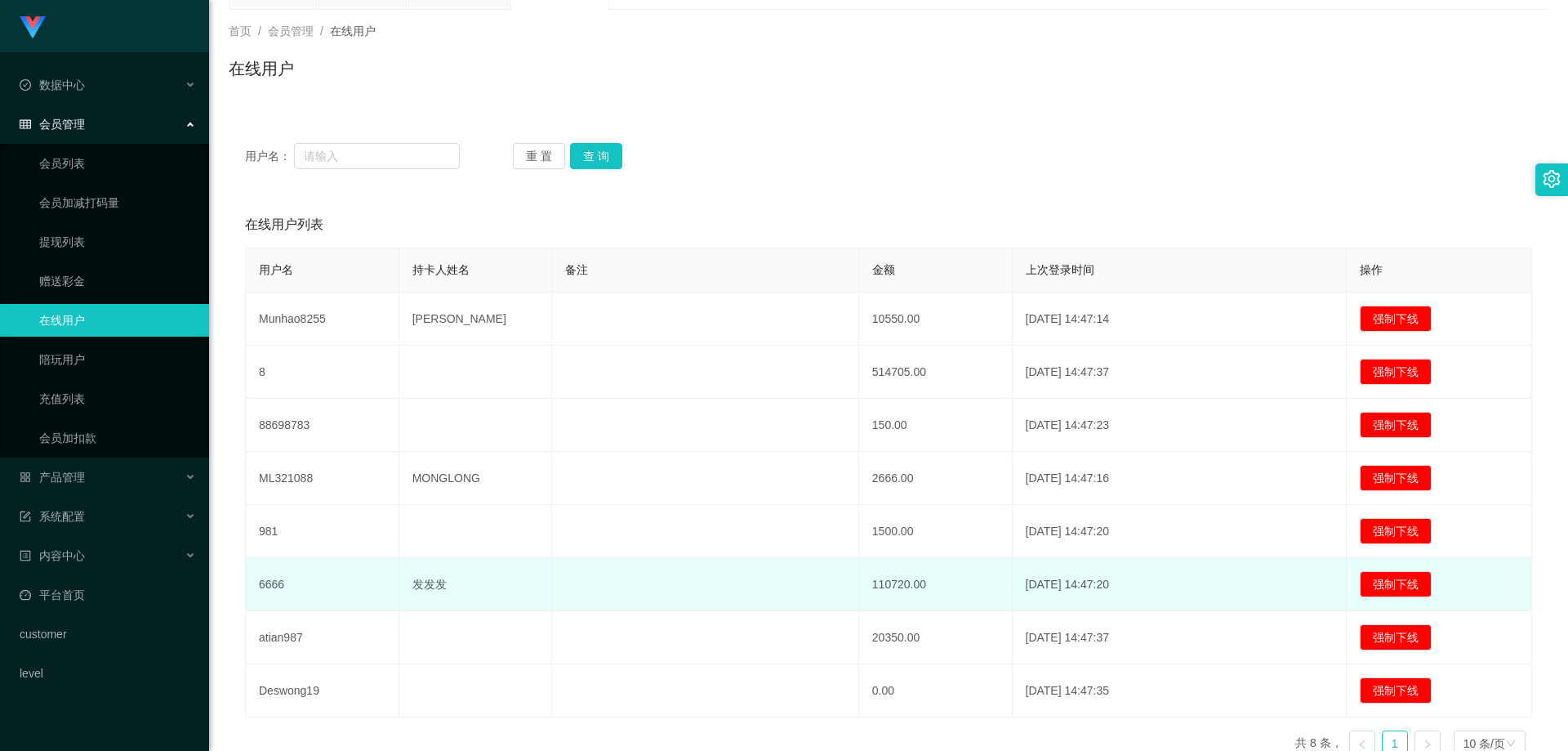
scroll to position [164, 0]
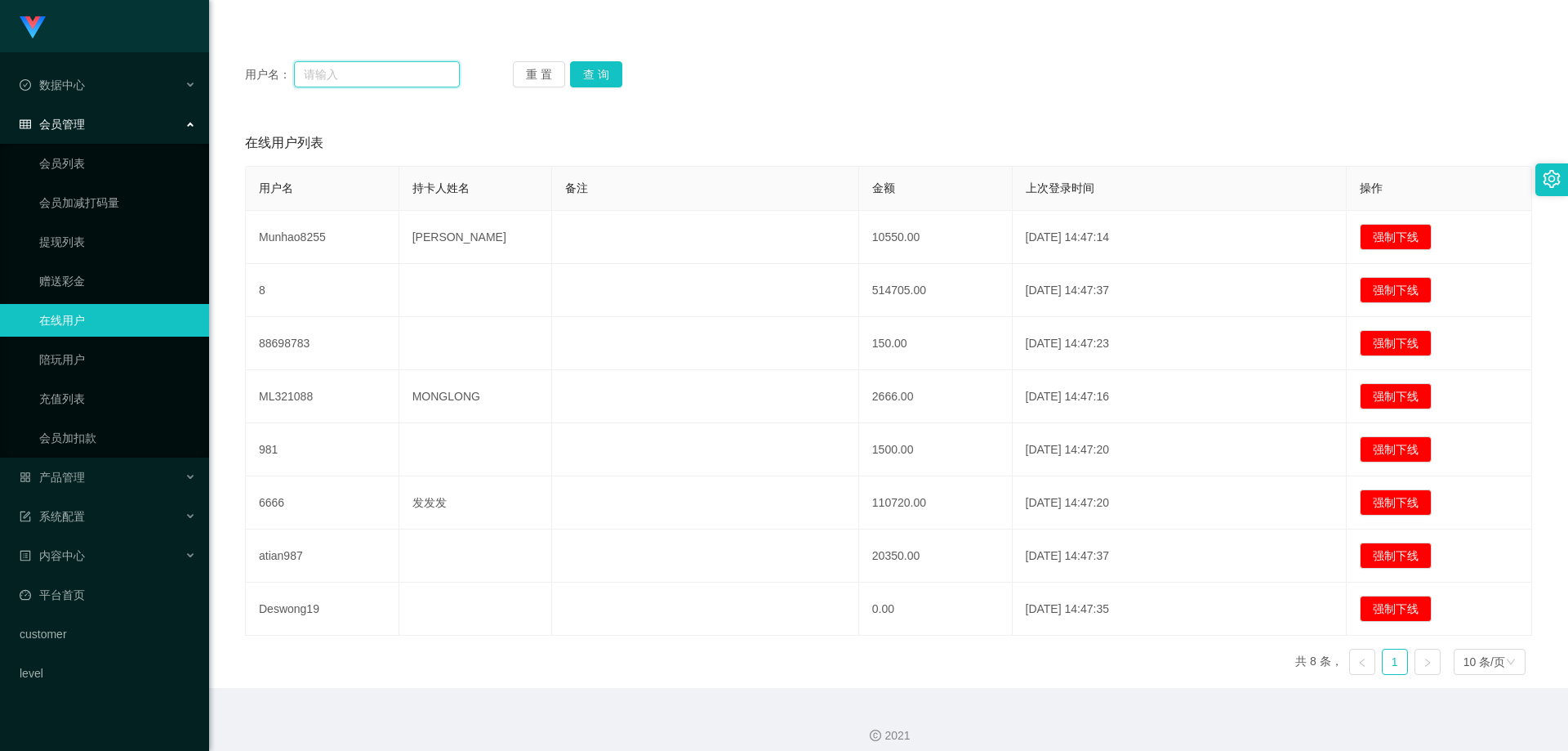
click at [370, 70] on input "text" at bounding box center [377, 74] width 166 height 26
type input "0001"
click at [594, 76] on button "查 询" at bounding box center [596, 74] width 52 height 26
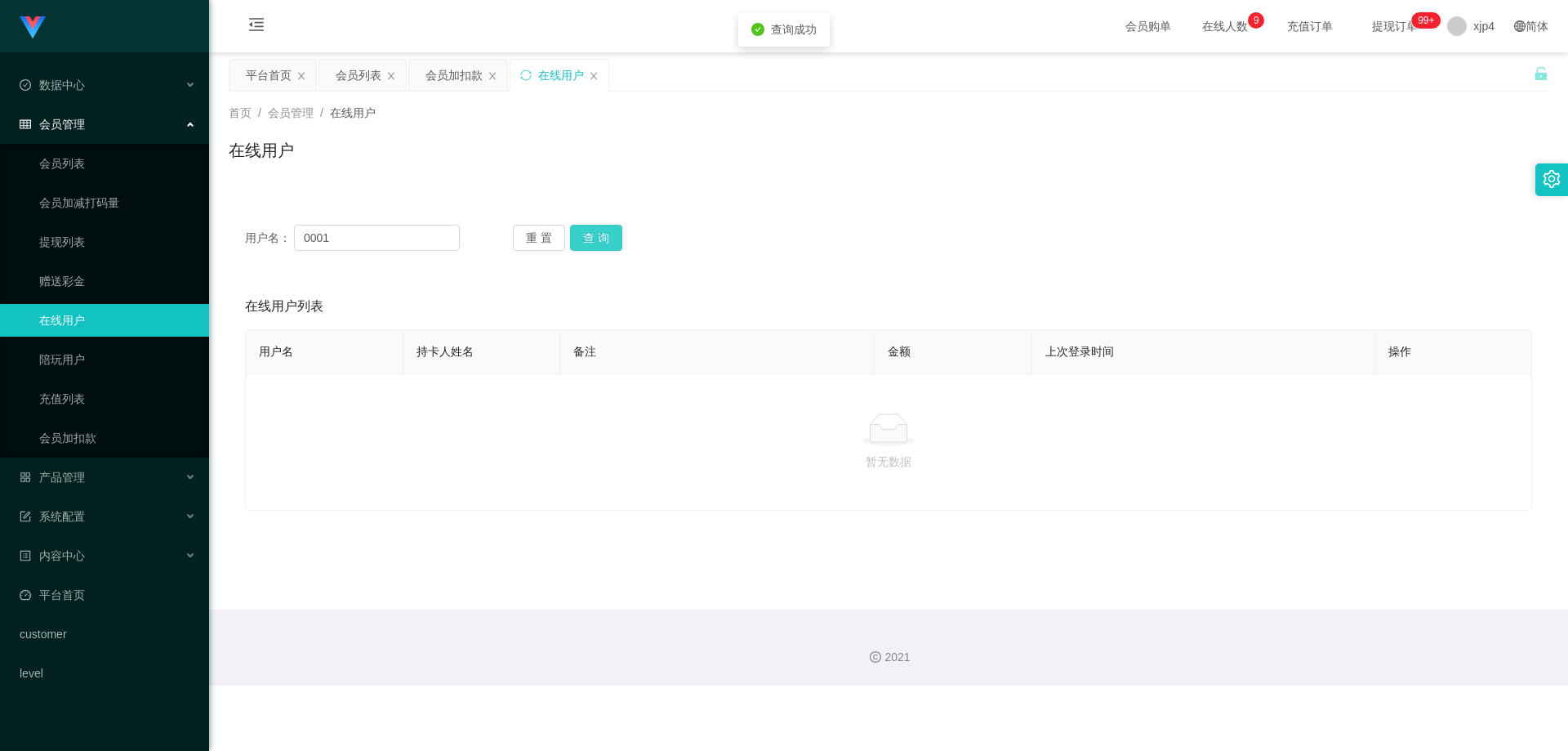
scroll to position [0, 0]
drag, startPoint x: 425, startPoint y: 238, endPoint x: 98, endPoint y: 232, distance: 327.1
click at [98, 232] on section "Shopee工作台代理端 数据中心 会员管理 会员列表 会员加减打码量 提现列表 赠送彩金 在线用户 陪玩用户 充值列表 会员加扣款 产品管理 系统配置 内容…" at bounding box center [784, 342] width 1568 height 685
click at [585, 72] on div "在线用户" at bounding box center [560, 75] width 98 height 31
click at [586, 75] on div "在线用户" at bounding box center [560, 75] width 98 height 31
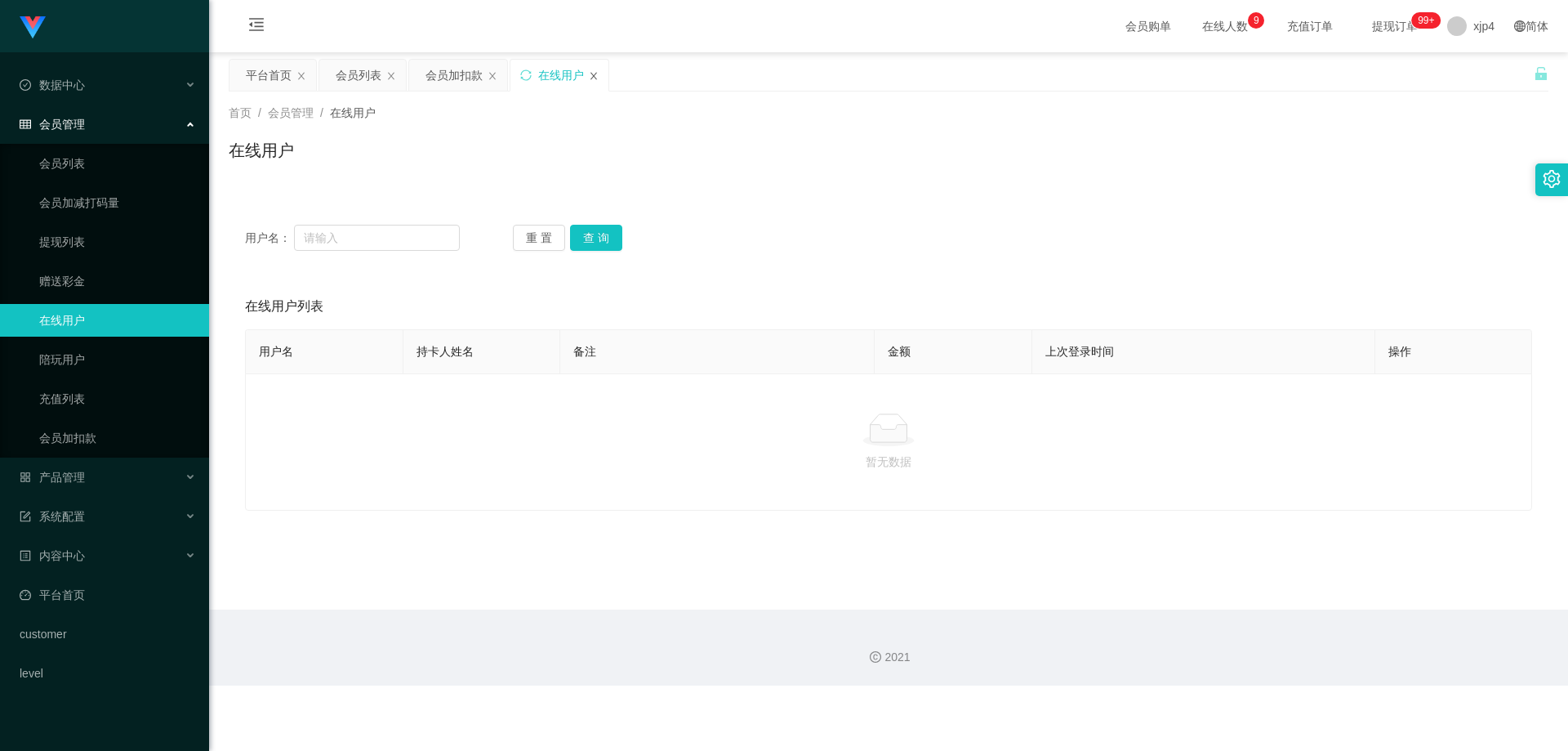
click at [591, 74] on icon "图标: close" at bounding box center [593, 76] width 10 height 10
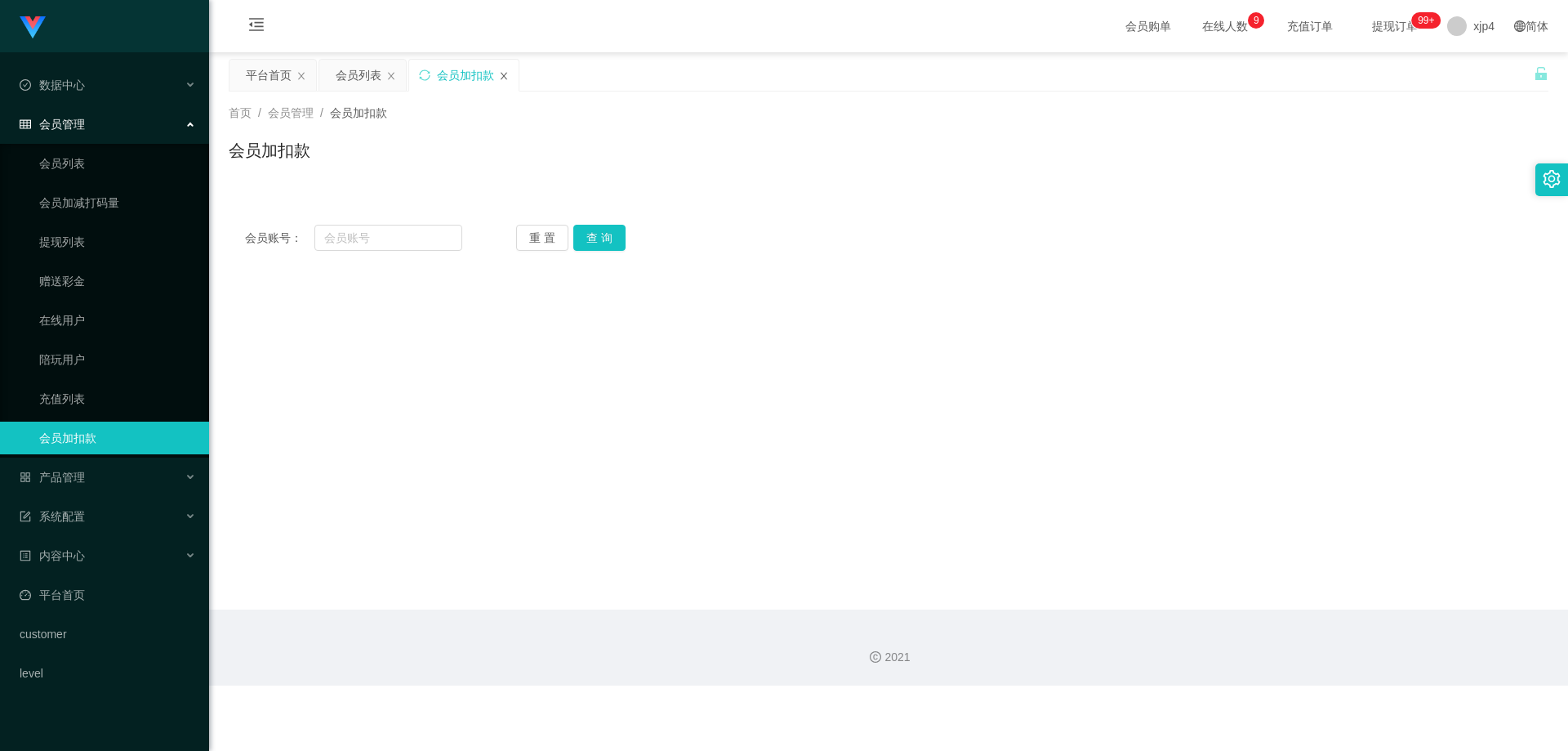
click at [504, 72] on icon "图标: close" at bounding box center [504, 76] width 10 height 10
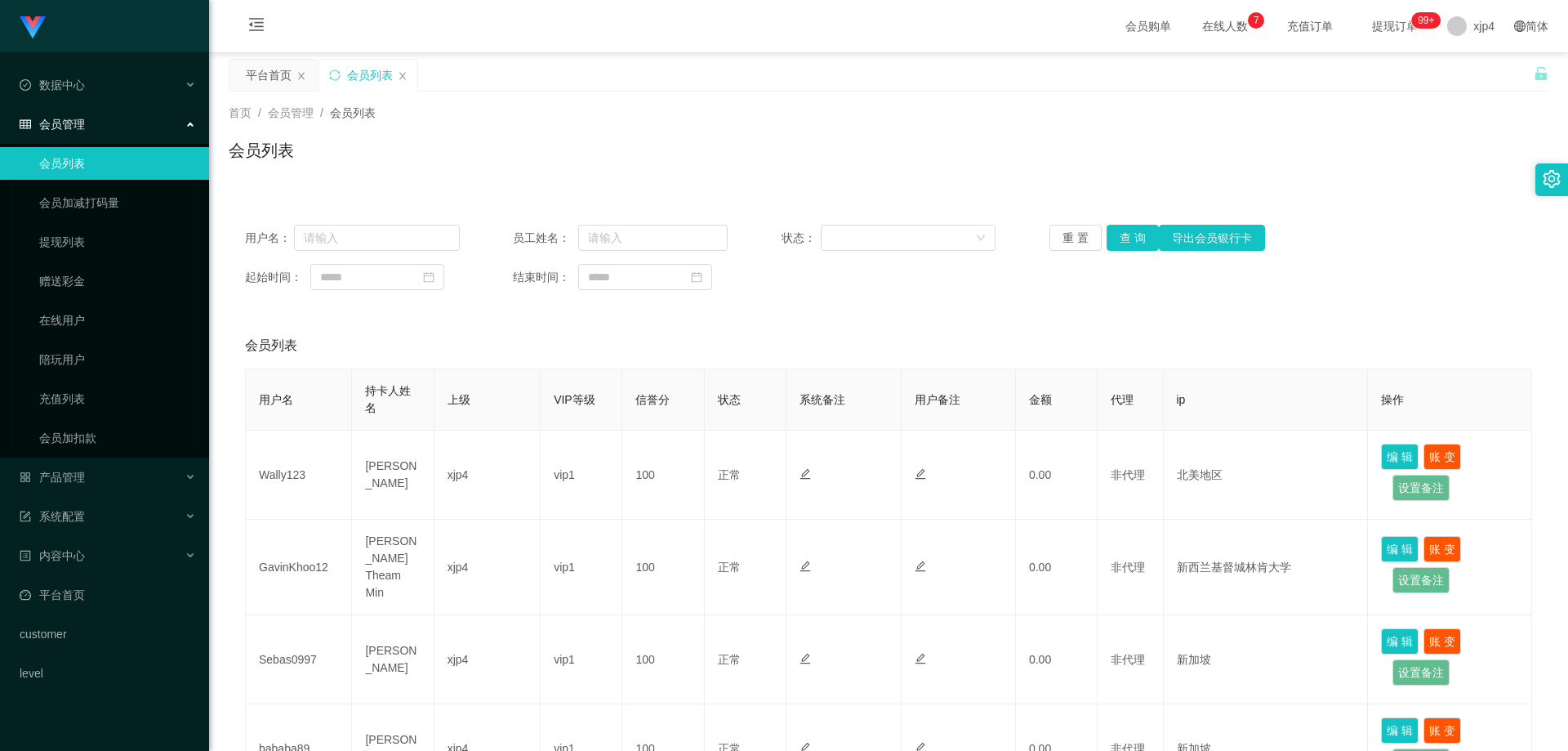
click at [813, 15] on span "在线人数 0 1 2 3 4 5 6 7 8 9 0 1 2 3 4 5 6 7 8 9 0 1 2 3 4 5 6 7 8 9" at bounding box center [1225, 26] width 85 height 52
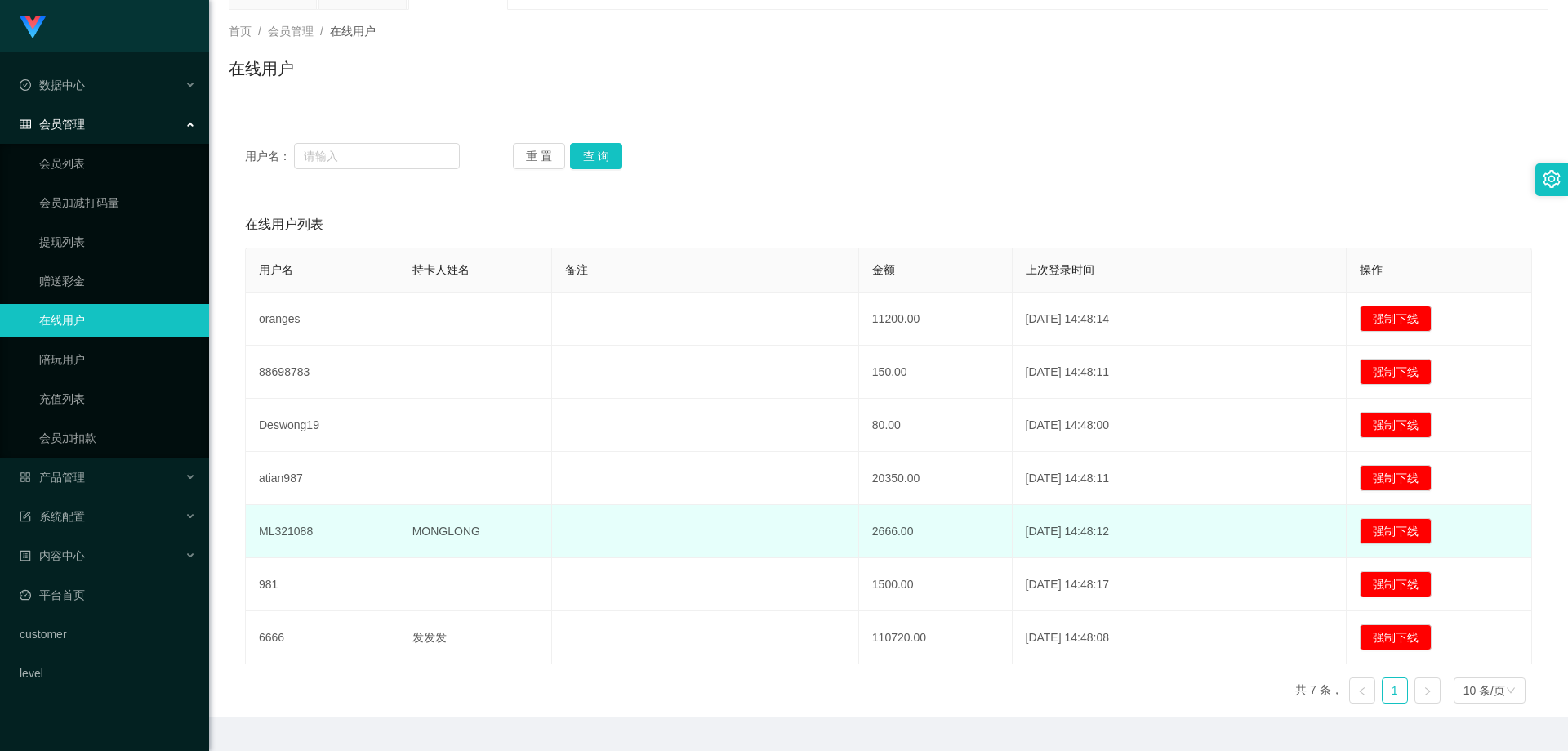
scroll to position [124, 0]
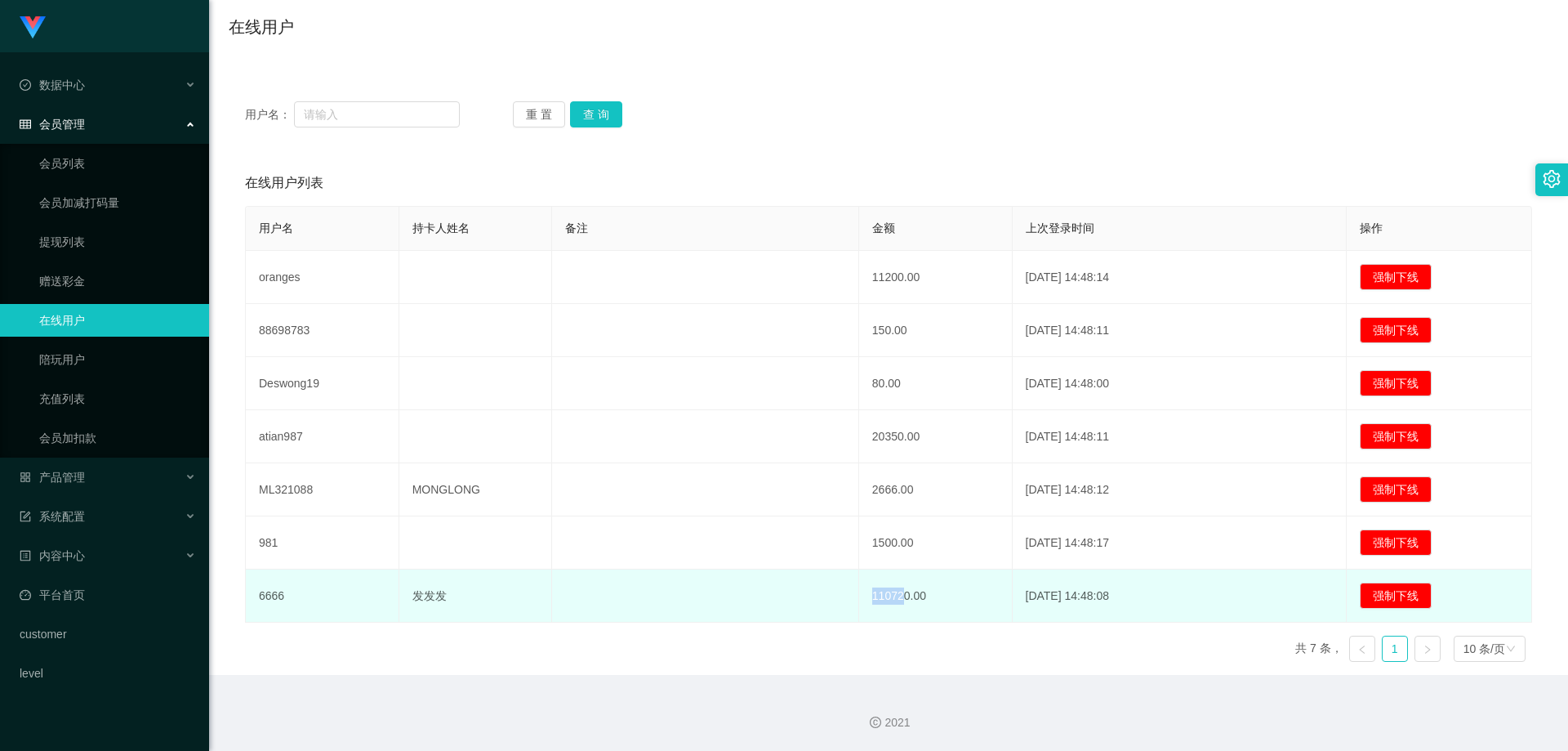
drag, startPoint x: 901, startPoint y: 603, endPoint x: 865, endPoint y: 601, distance: 36.1
click at [813, 601] on td "110720.00" at bounding box center [935, 596] width 154 height 53
click at [813, 603] on td "110720.00" at bounding box center [935, 596] width 154 height 53
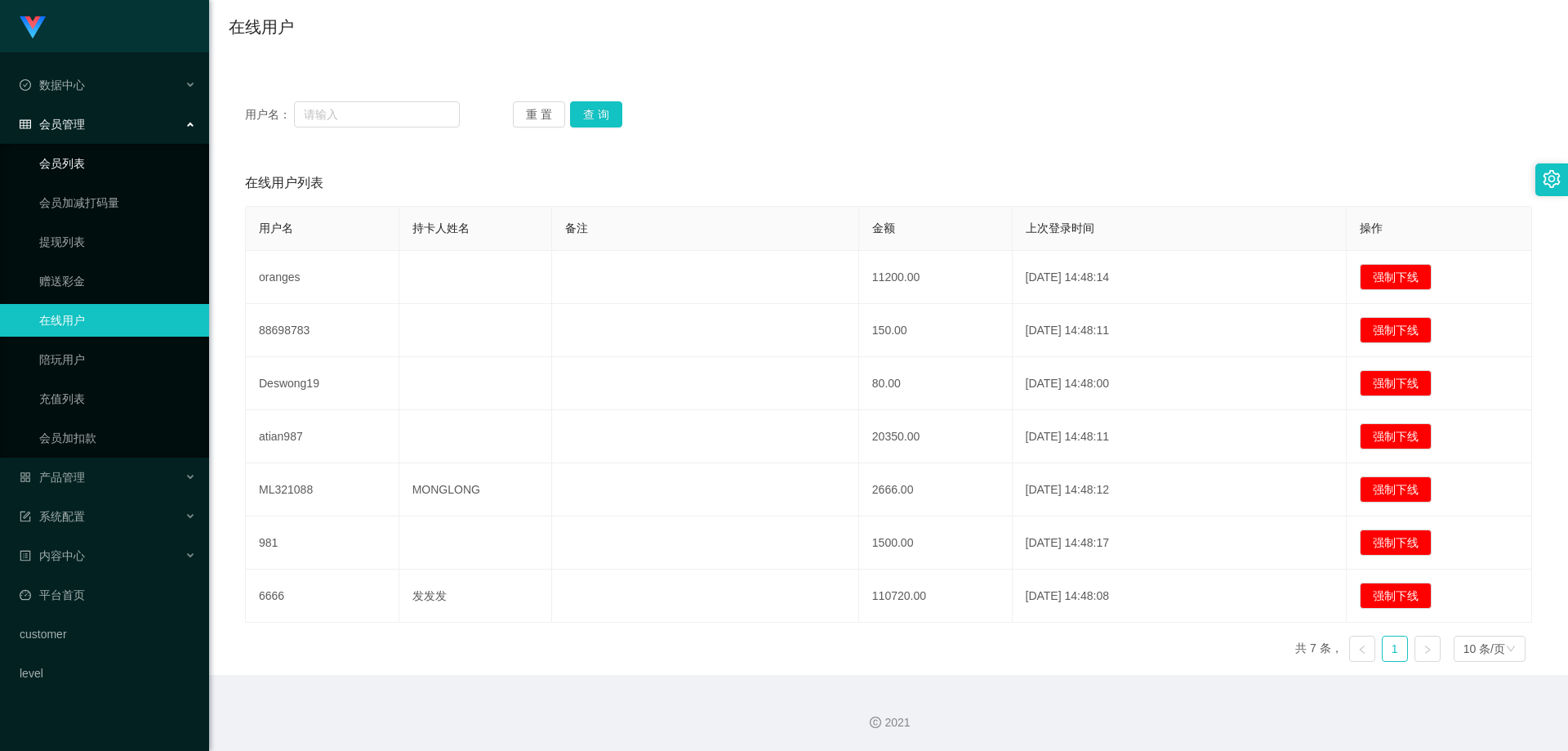
click at [73, 164] on link "会员列表" at bounding box center [117, 163] width 157 height 33
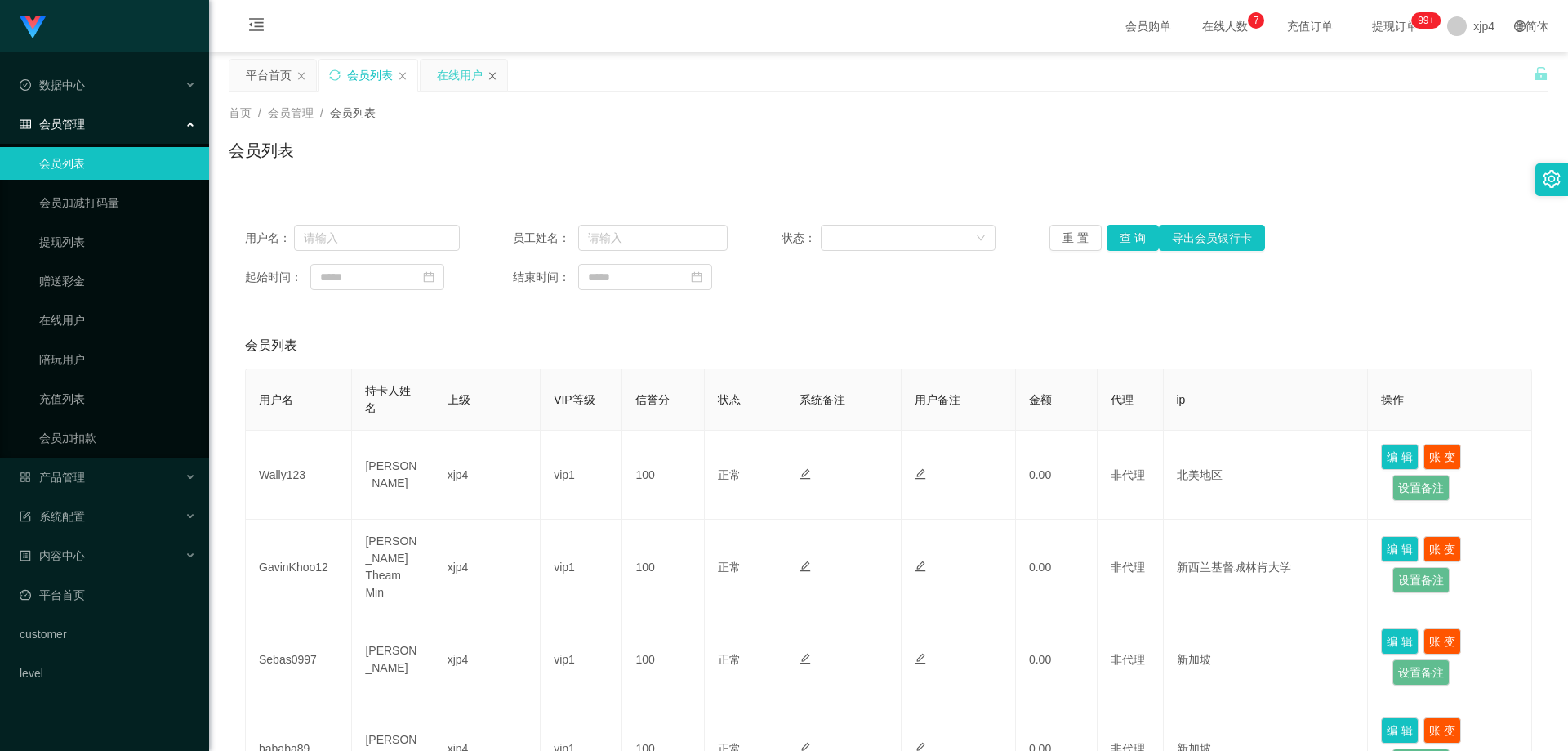
click at [491, 77] on icon "图标: close" at bounding box center [492, 76] width 10 height 10
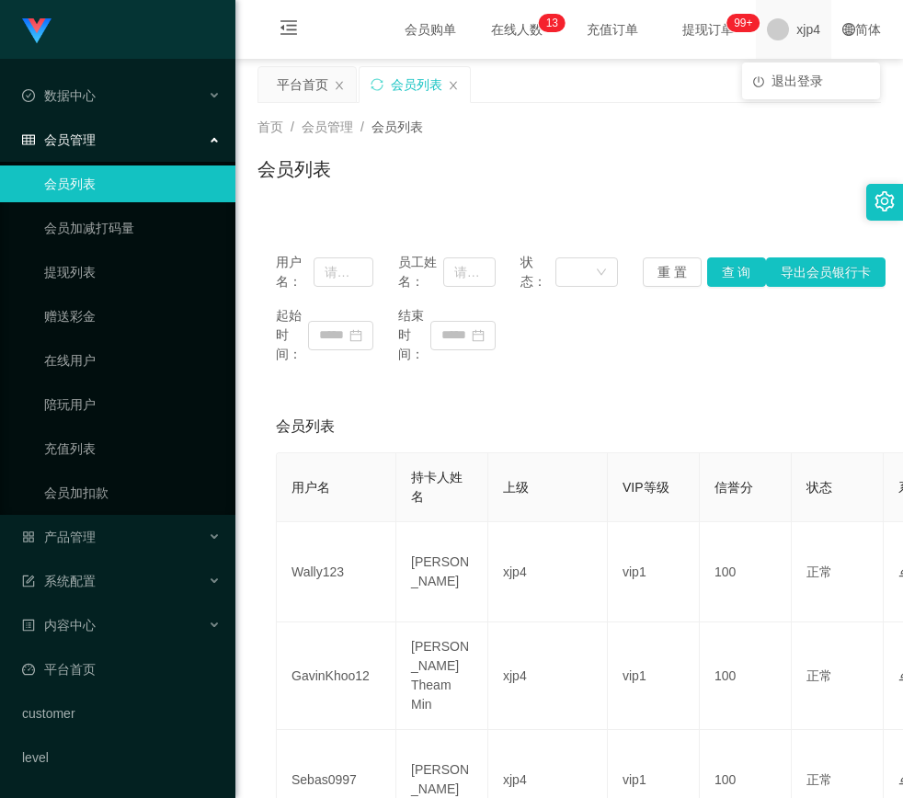
click at [796, 31] on span "xjp4" at bounding box center [808, 29] width 24 height 59
click at [790, 74] on span "退出登录" at bounding box center [796, 81] width 51 height 15
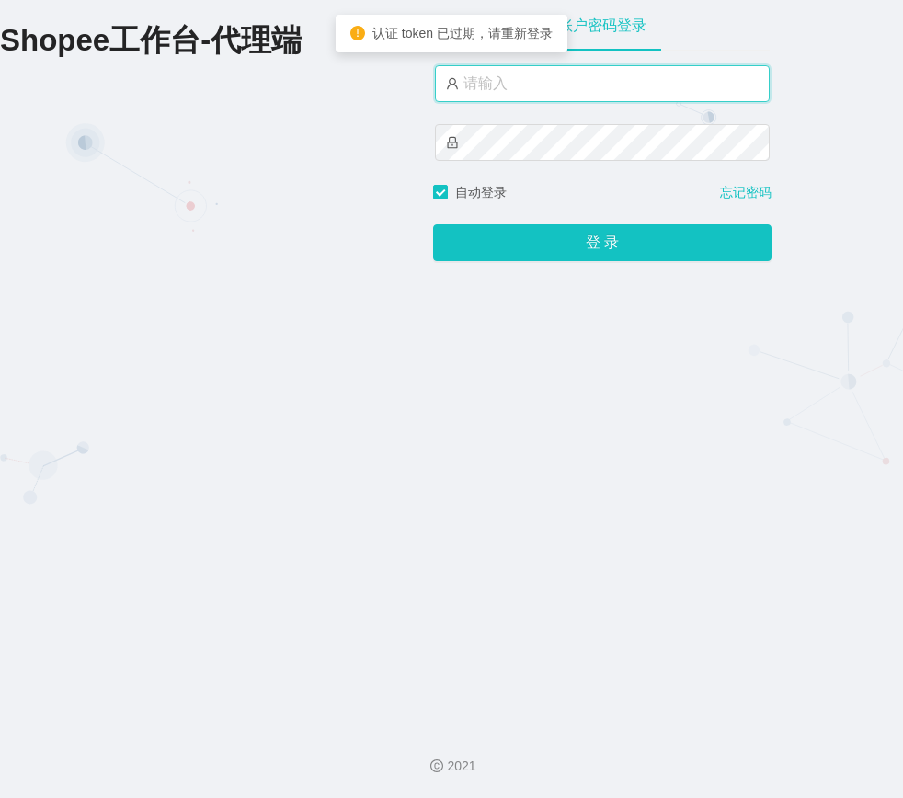
click at [670, 75] on input "text" at bounding box center [602, 83] width 335 height 37
type input "by4"
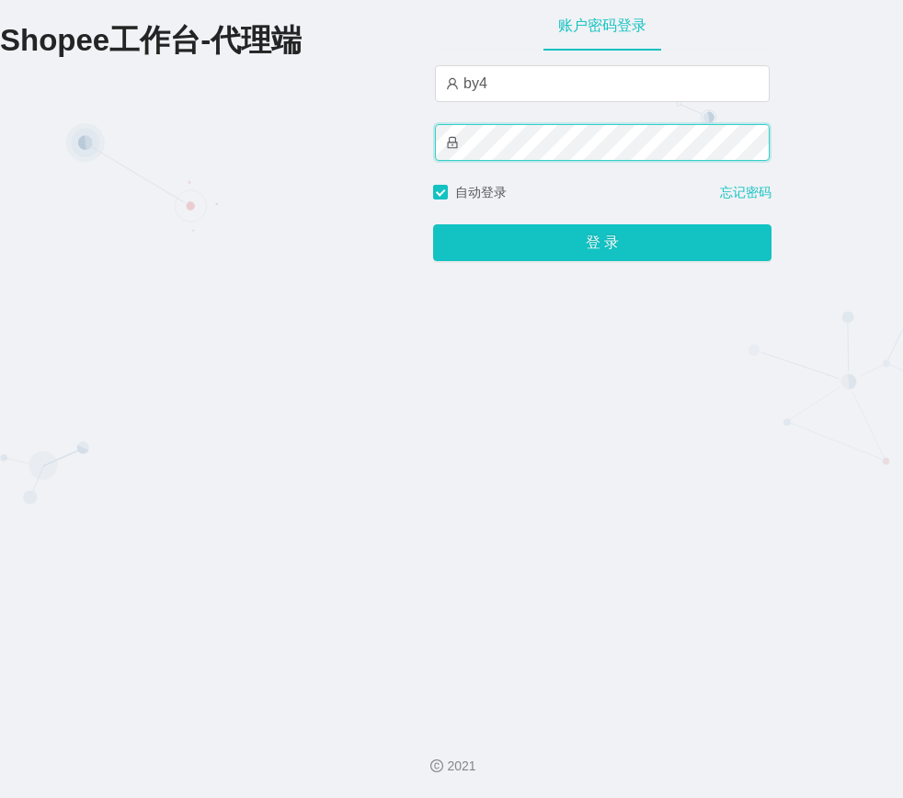
click at [433, 224] on button "登 录" at bounding box center [602, 242] width 338 height 37
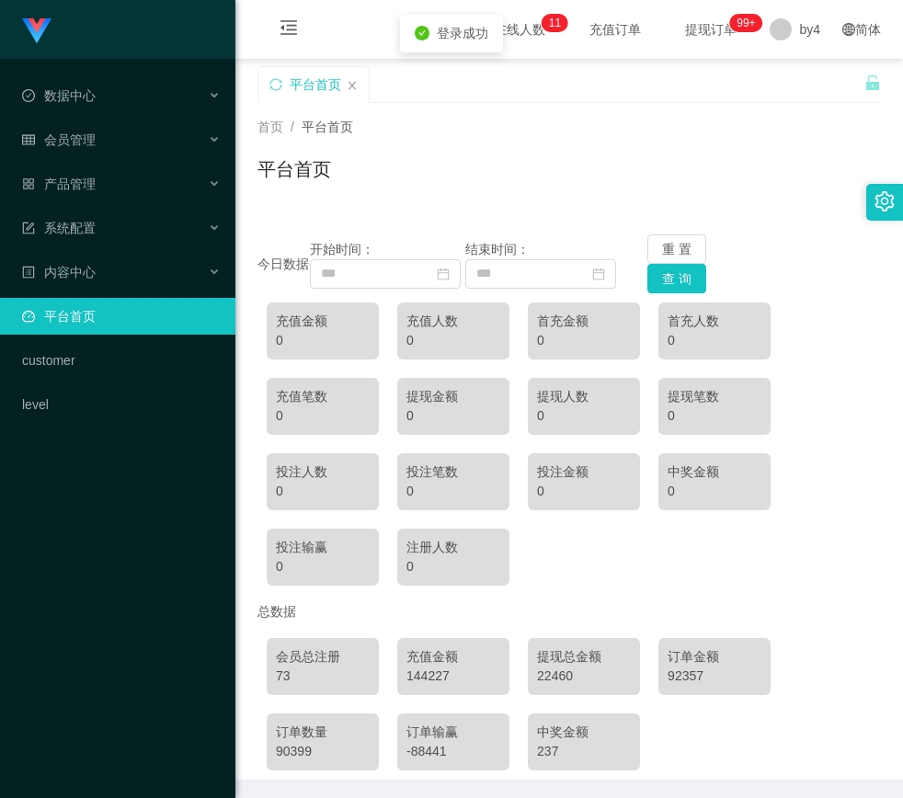
click at [691, 541] on div "充值金额 0 充值人数 0 首充金额 0 首充人数 0 充值笔数 0 提现金额 0 提现人数 0 提现笔数 0 投注人数 0 投注笔数 0 投注金额 0 中奖…" at bounding box center [568, 444] width 623 height 302
click at [443, 268] on icon "图标: calendar" at bounding box center [443, 274] width 13 height 13
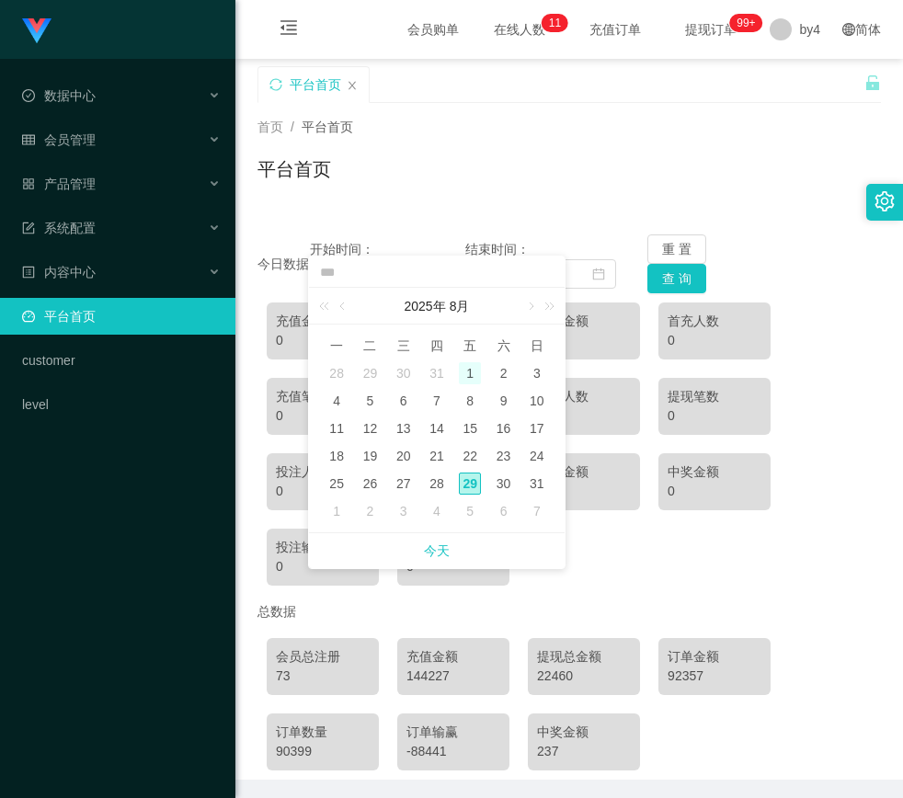
click at [468, 368] on div "1" at bounding box center [470, 373] width 22 height 22
type input "**********"
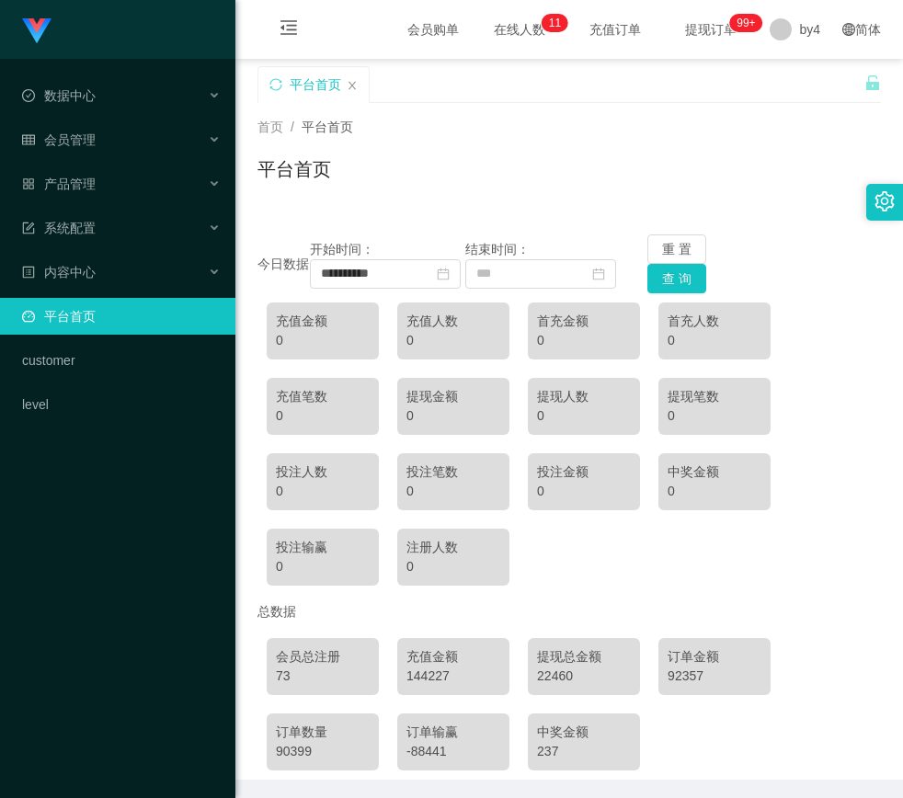
click at [812, 254] on div "**********" at bounding box center [568, 263] width 623 height 59
click at [677, 276] on button "查 询" at bounding box center [676, 278] width 59 height 29
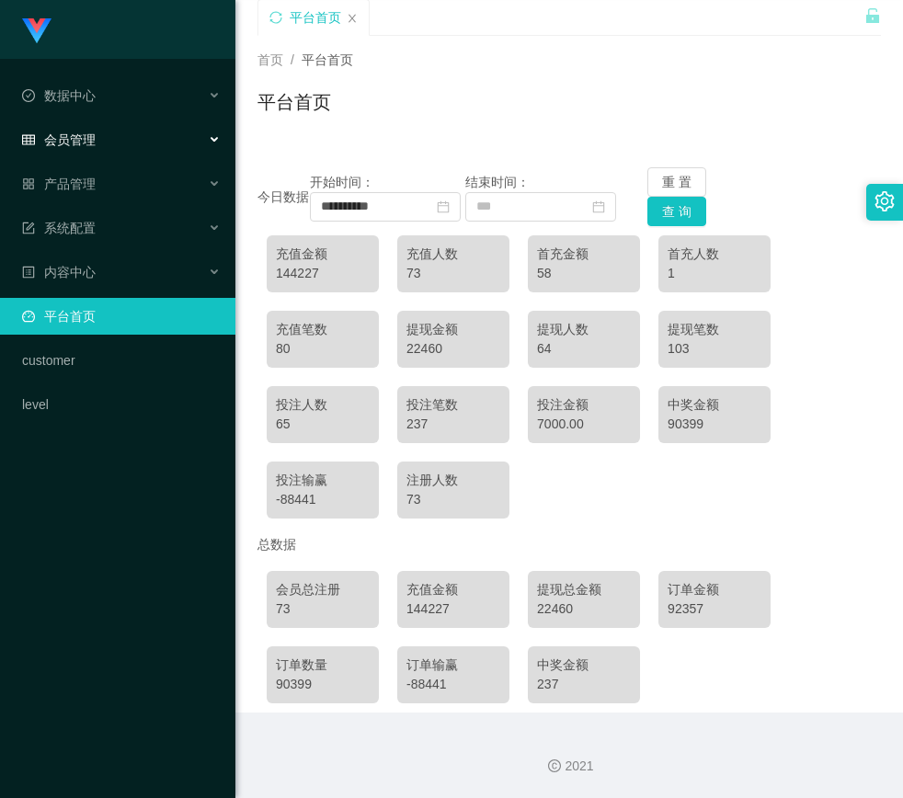
click at [114, 123] on div "会员管理" at bounding box center [117, 139] width 235 height 37
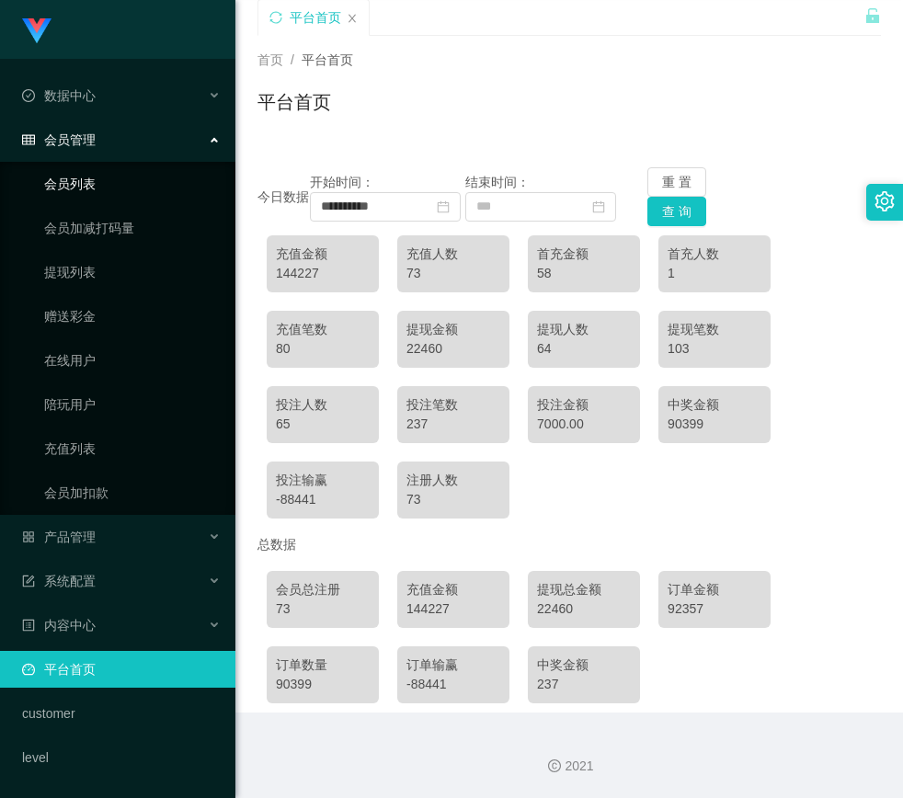
click at [100, 185] on link "会员列表" at bounding box center [132, 183] width 177 height 37
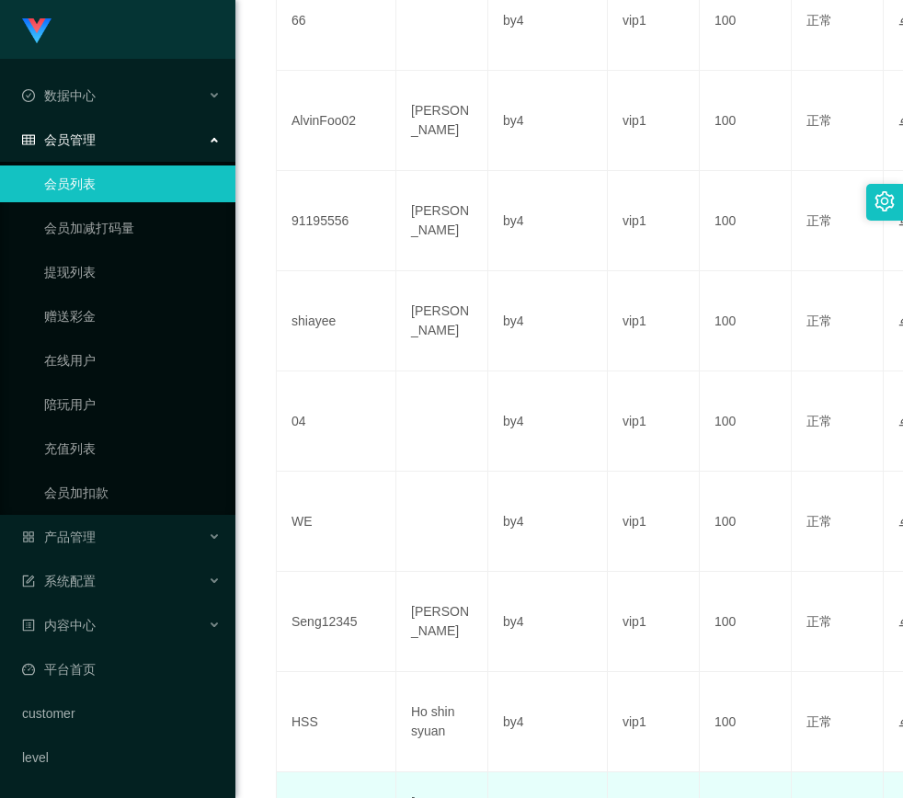
scroll to position [900, 0]
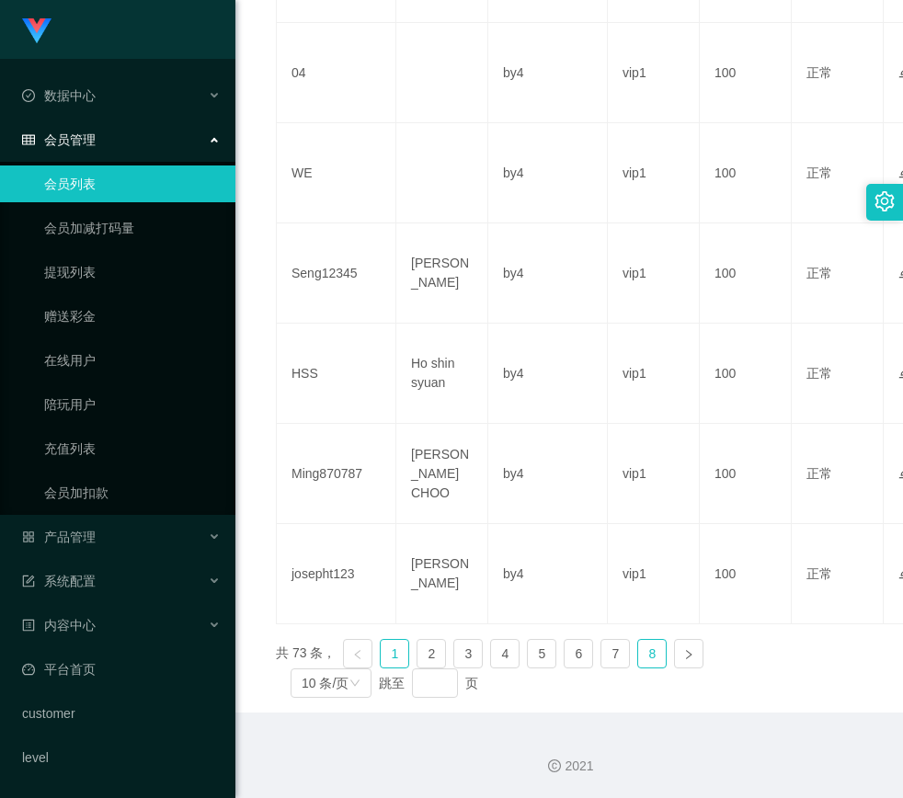
click at [658, 660] on link "8" at bounding box center [652, 654] width 28 height 28
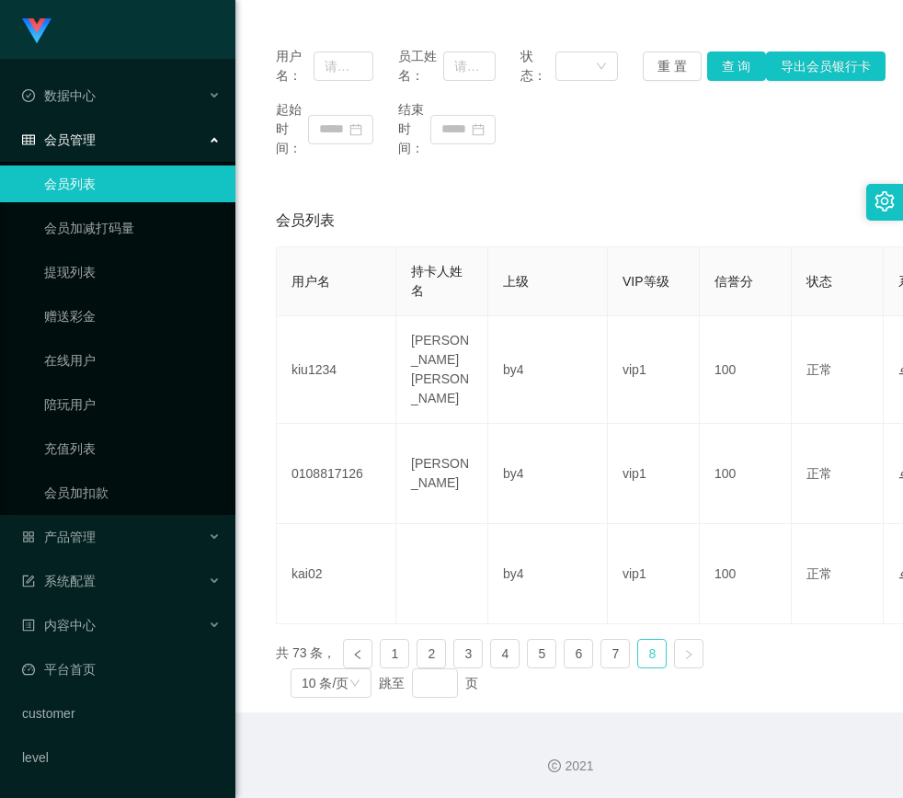
scroll to position [199, 0]
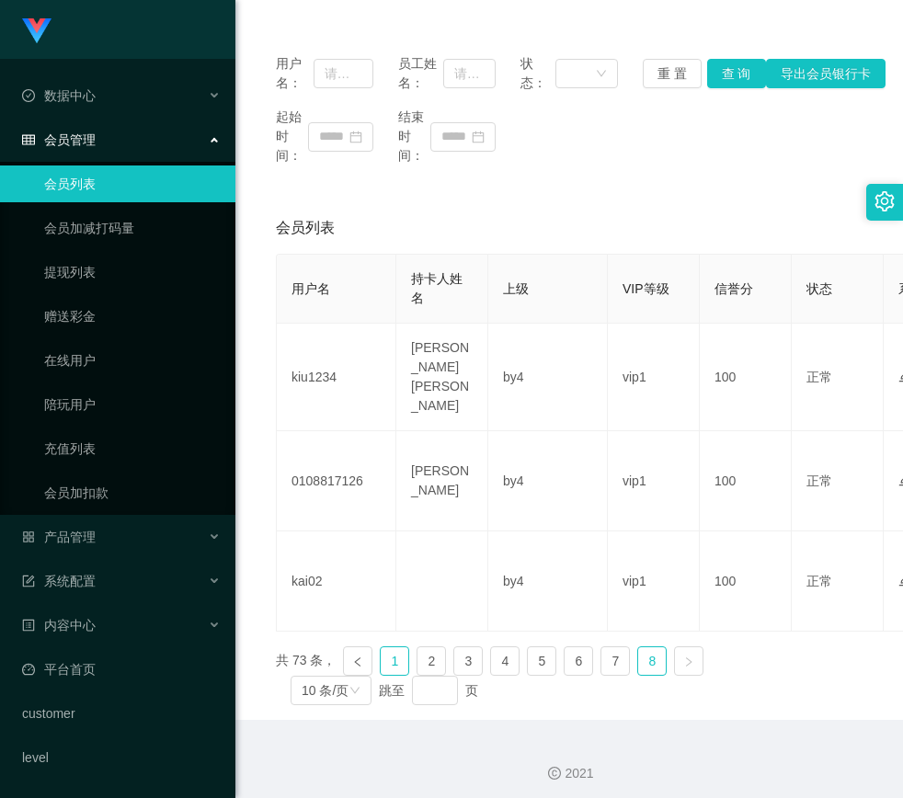
click at [401, 651] on link "1" at bounding box center [395, 661] width 28 height 28
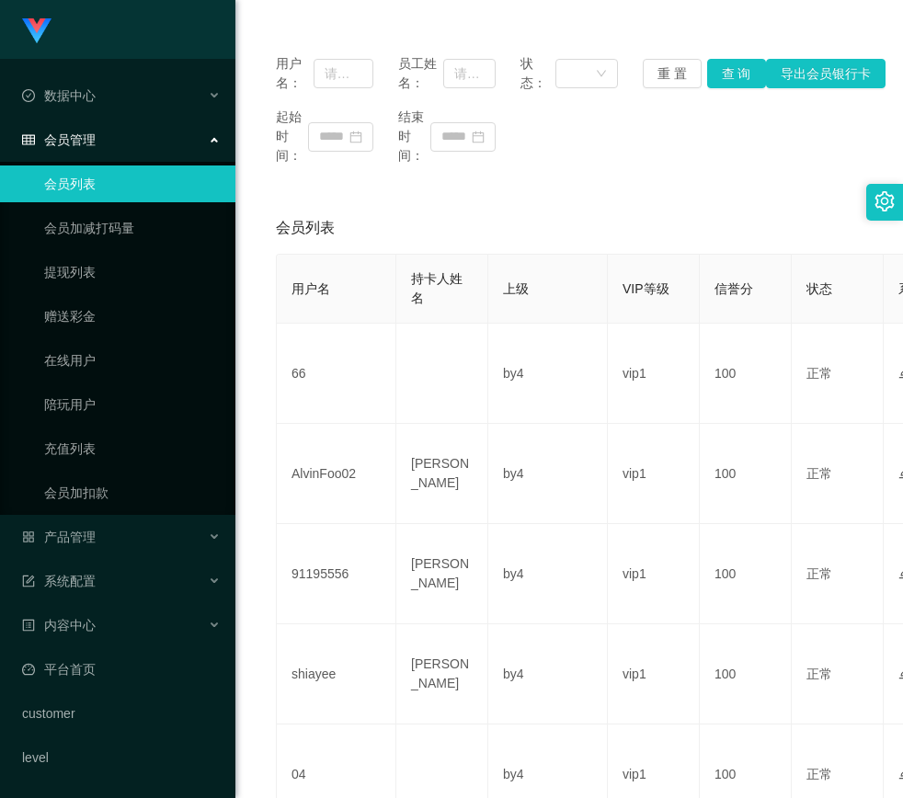
scroll to position [0, 0]
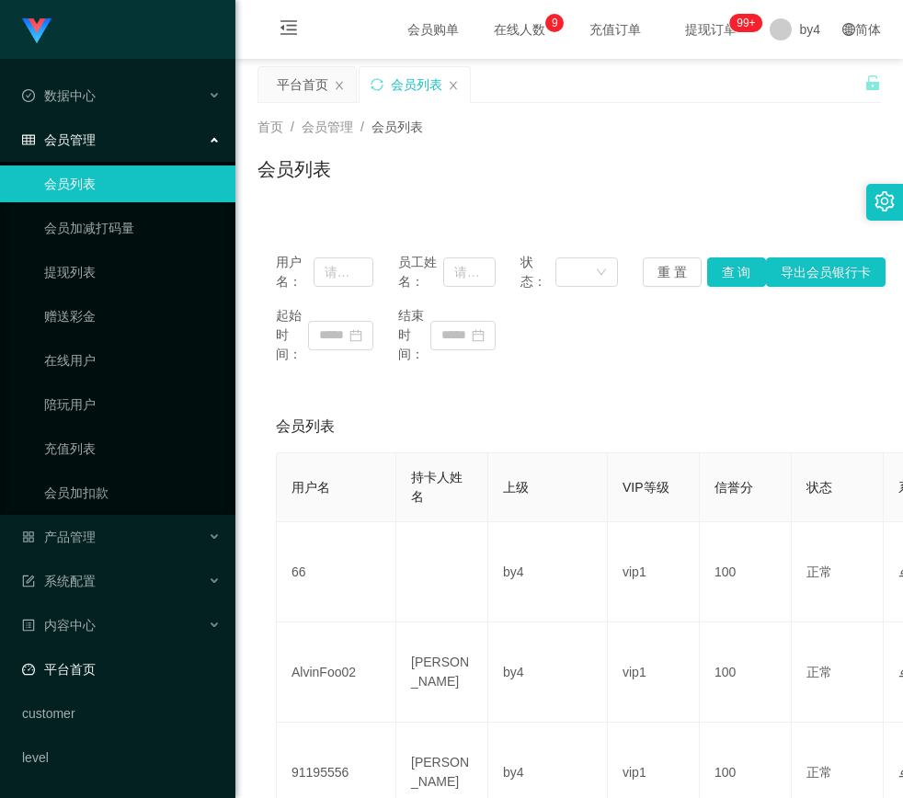
click at [81, 665] on link "平台首页" at bounding box center [121, 669] width 199 height 37
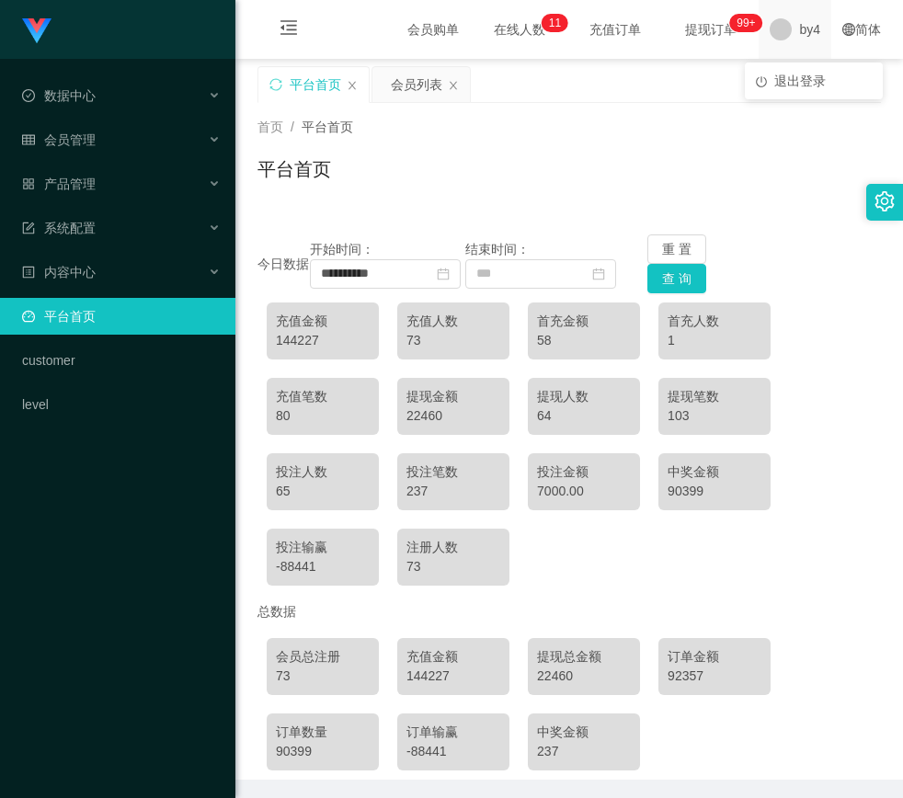
click at [808, 30] on div "by4" at bounding box center [794, 29] width 73 height 59
click at [787, 78] on span "退出登录" at bounding box center [799, 81] width 51 height 15
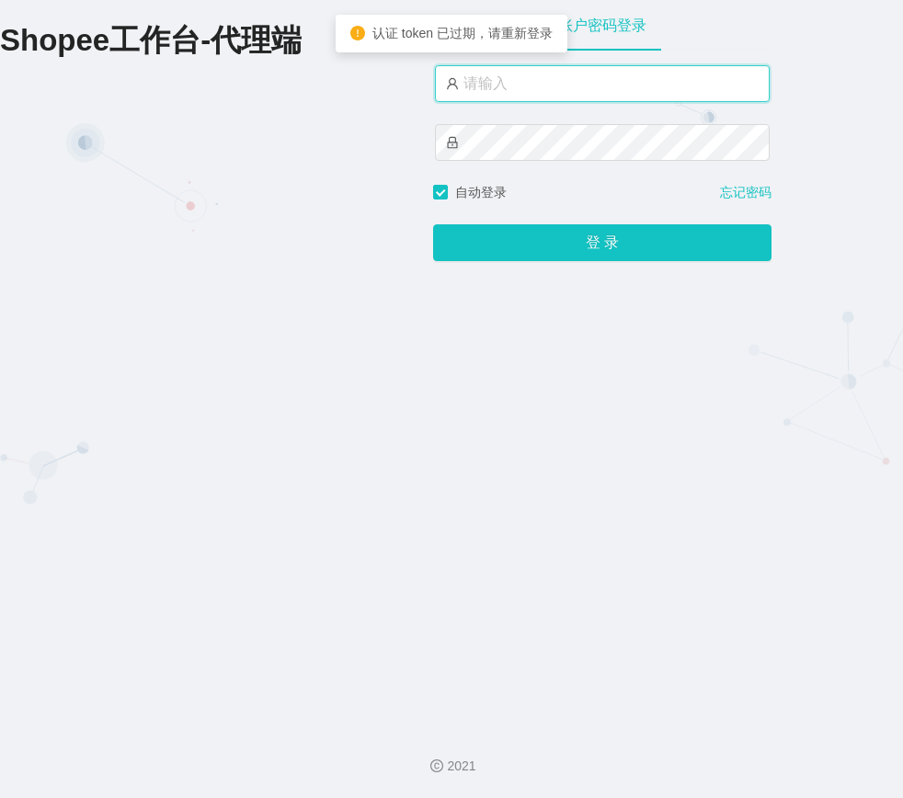
click at [515, 78] on input "text" at bounding box center [602, 83] width 335 height 37
type input "xjp4"
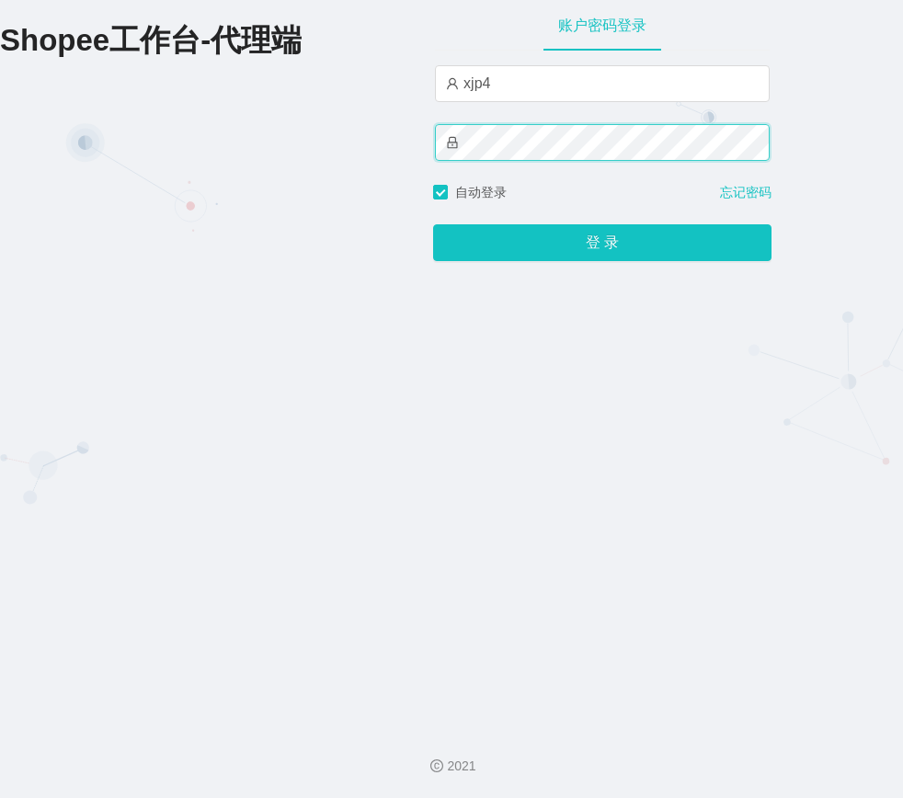
click at [433, 224] on button "登 录" at bounding box center [602, 242] width 338 height 37
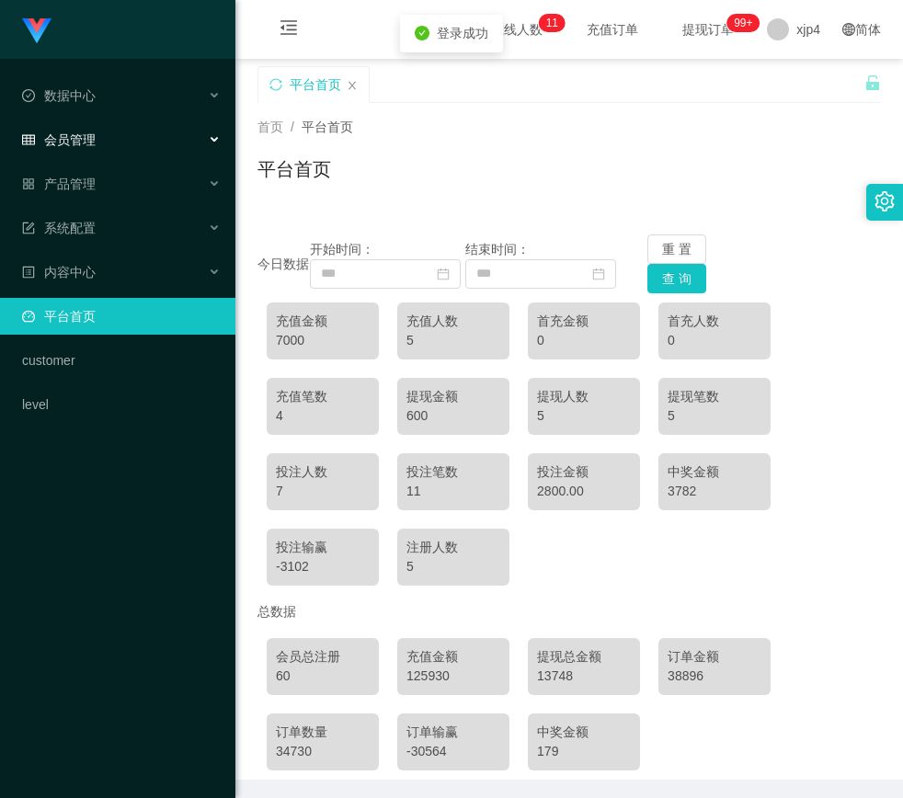
click at [114, 143] on div "会员管理" at bounding box center [117, 139] width 235 height 37
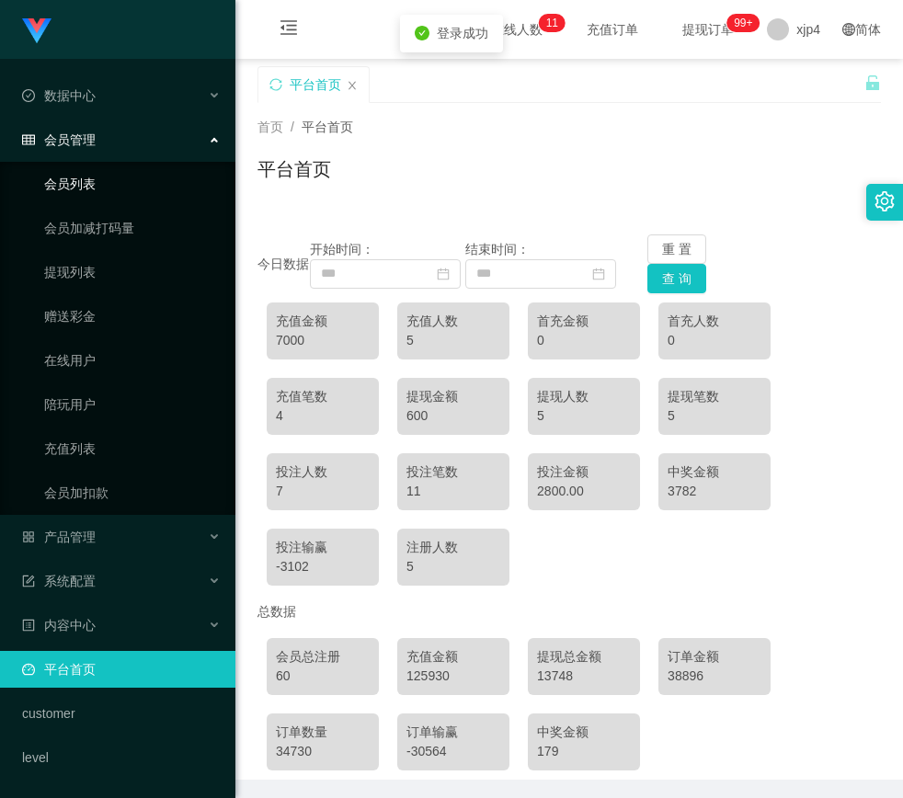
click at [96, 189] on link "会员列表" at bounding box center [132, 183] width 177 height 37
